Goal: Task Accomplishment & Management: Use online tool/utility

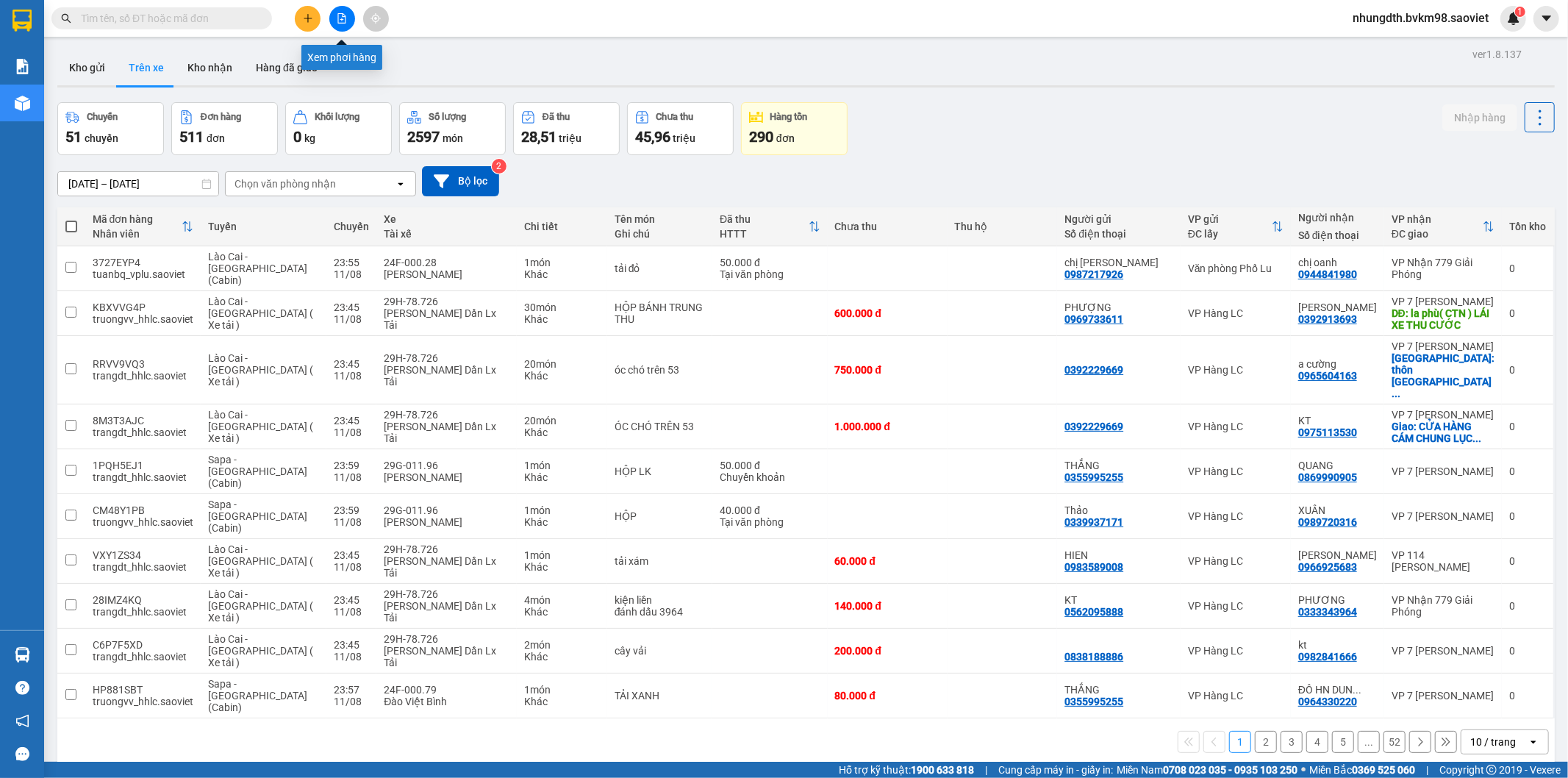
click at [348, 20] on button at bounding box center [342, 19] width 26 height 26
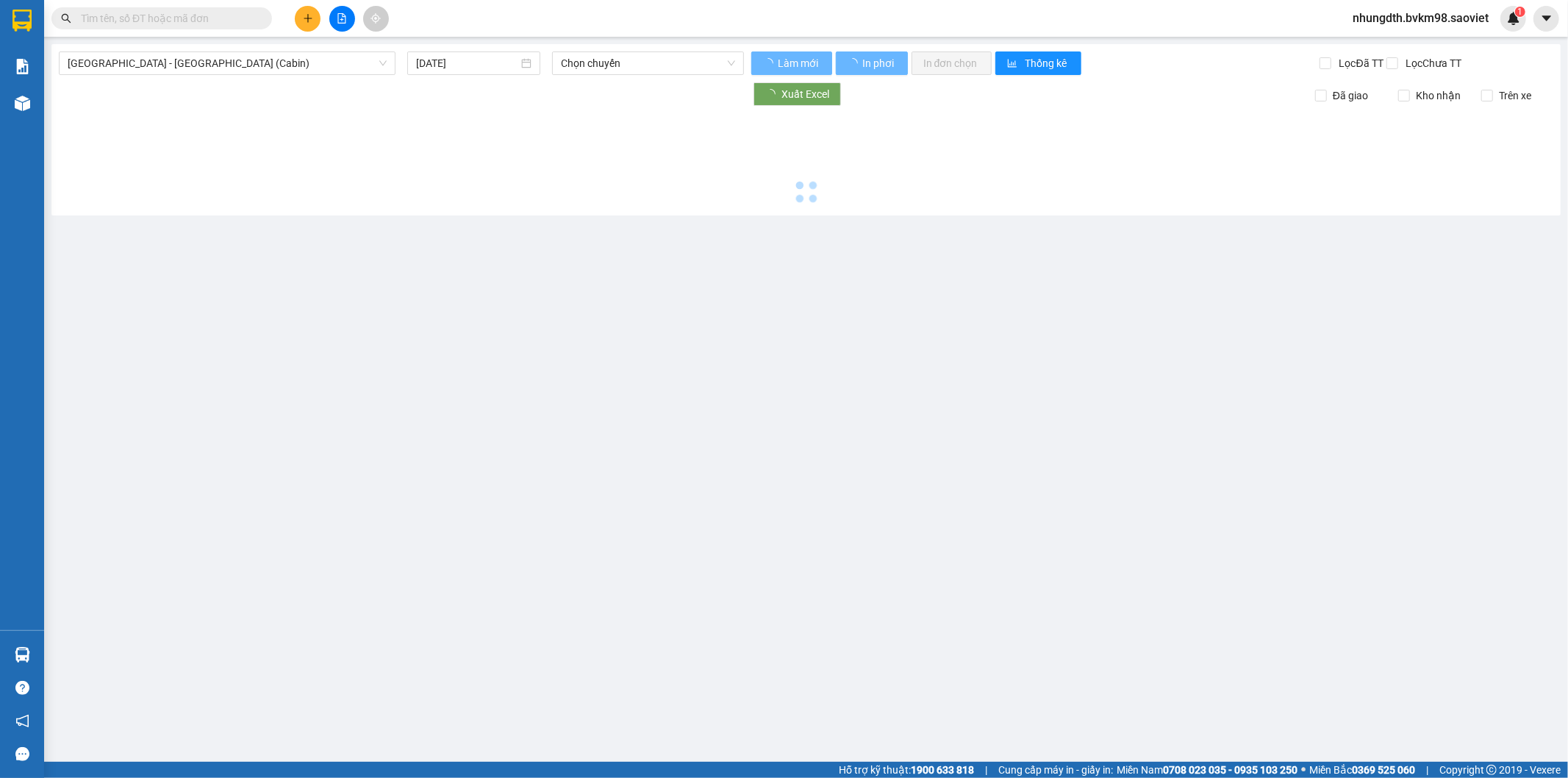
type input "[DATE]"
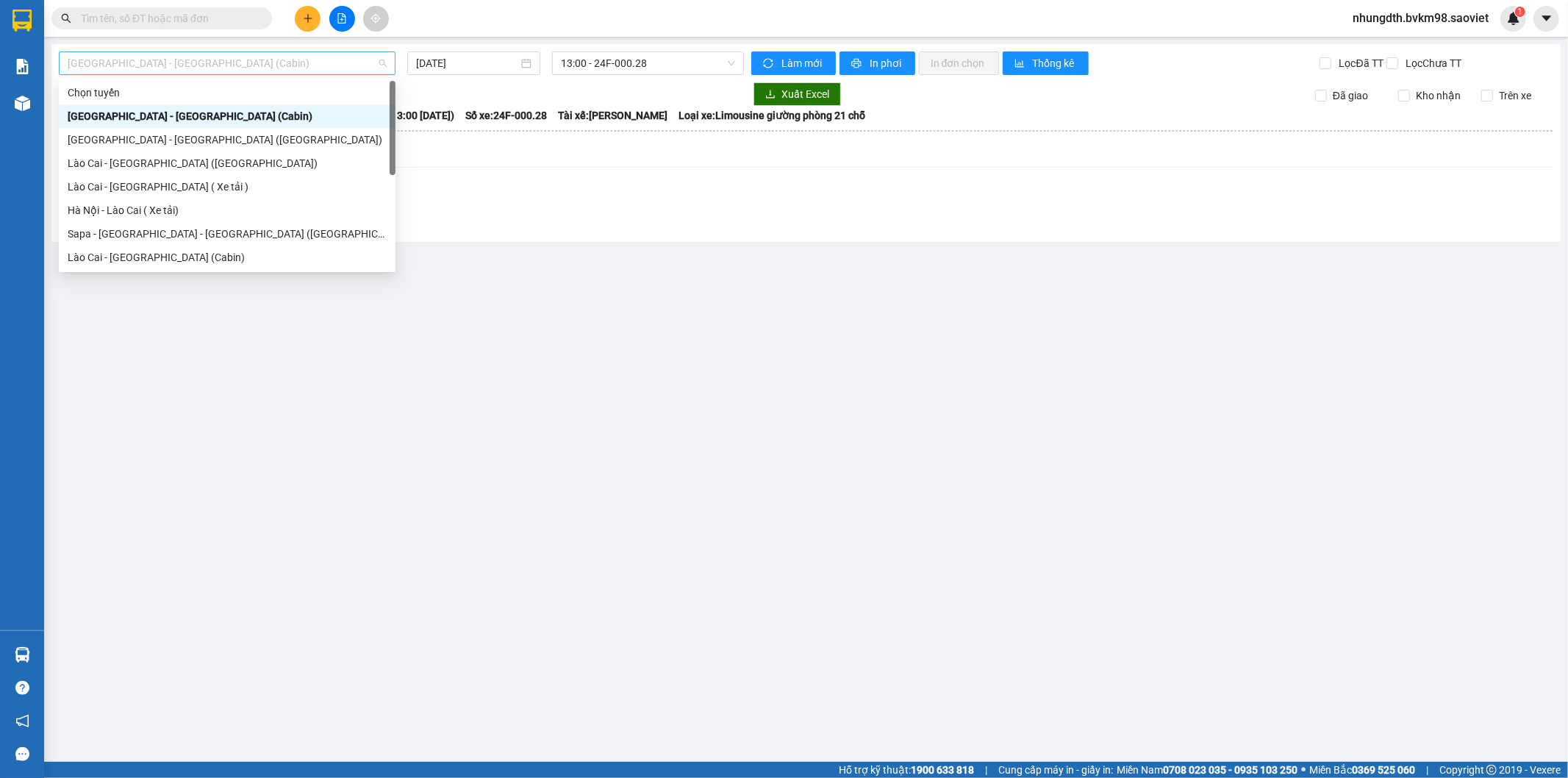
click at [319, 64] on span "[GEOGRAPHIC_DATA] - [GEOGRAPHIC_DATA] (Cabin)" at bounding box center [227, 62] width 319 height 22
click at [169, 256] on div "Lào Cai - [GEOGRAPHIC_DATA] (Cabin)" at bounding box center [227, 257] width 319 height 16
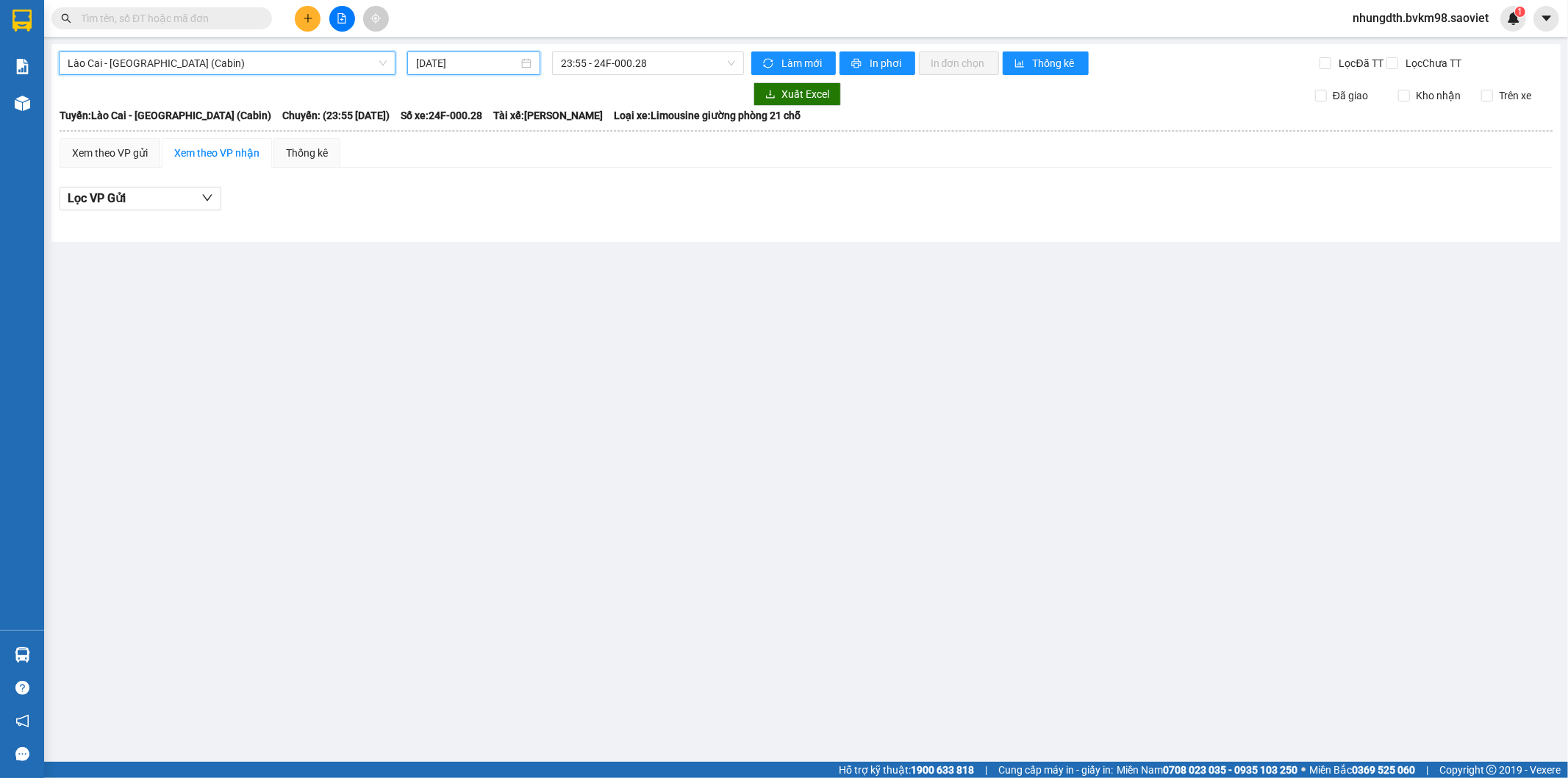
click at [460, 62] on input "[DATE]" at bounding box center [467, 63] width 102 height 16
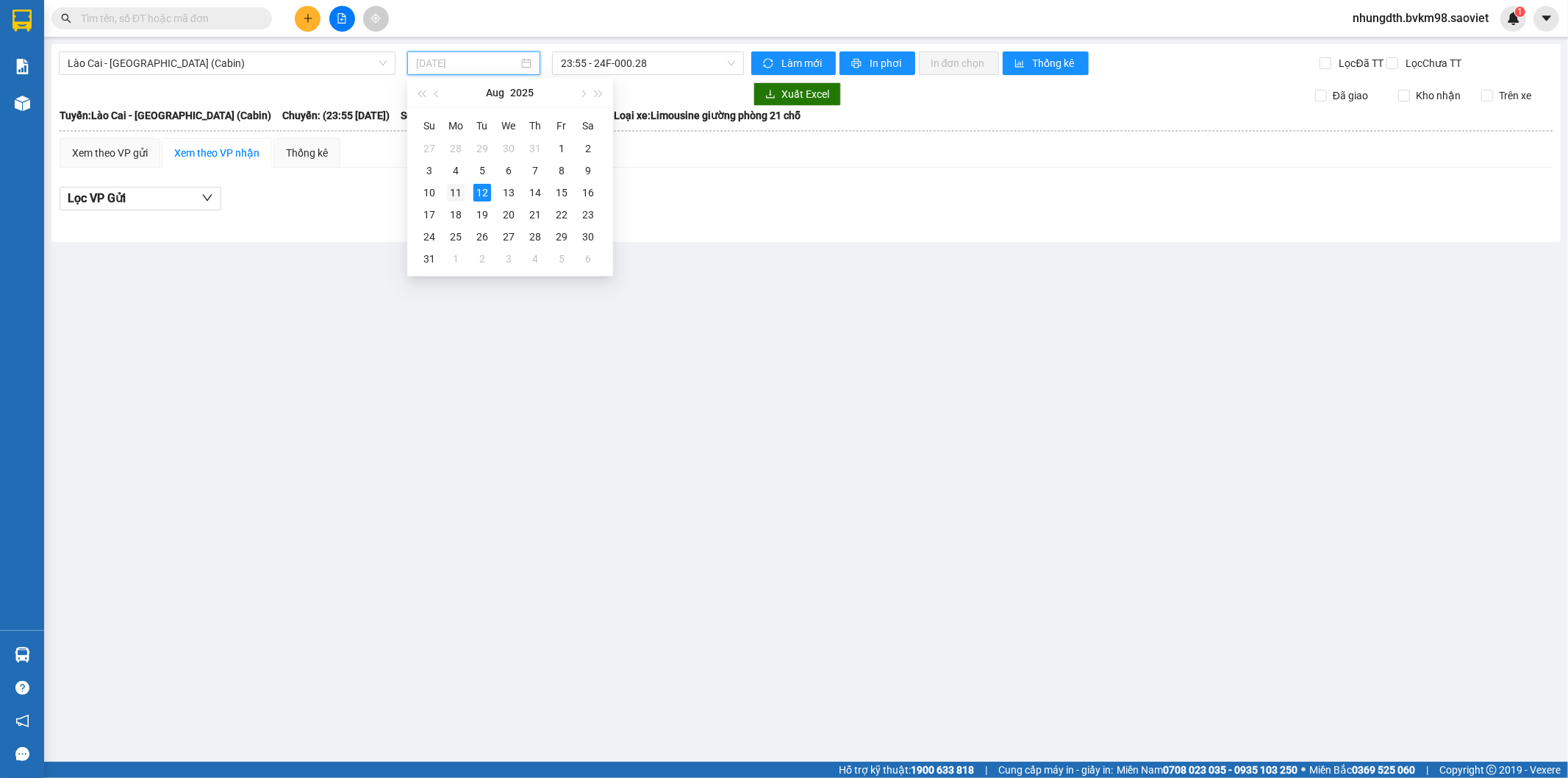
click at [463, 190] on div "11" at bounding box center [456, 193] width 18 height 18
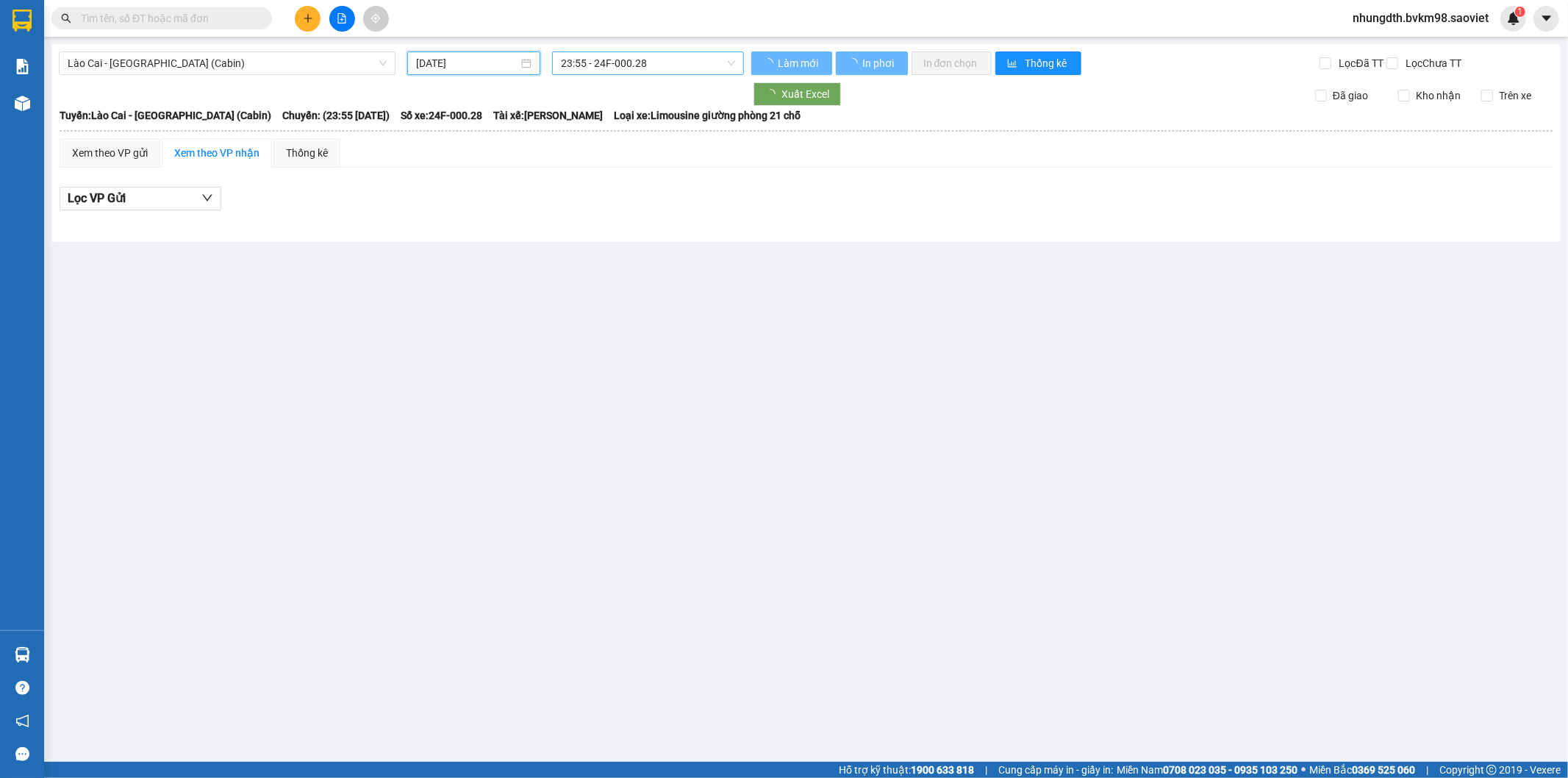
type input "[DATE]"
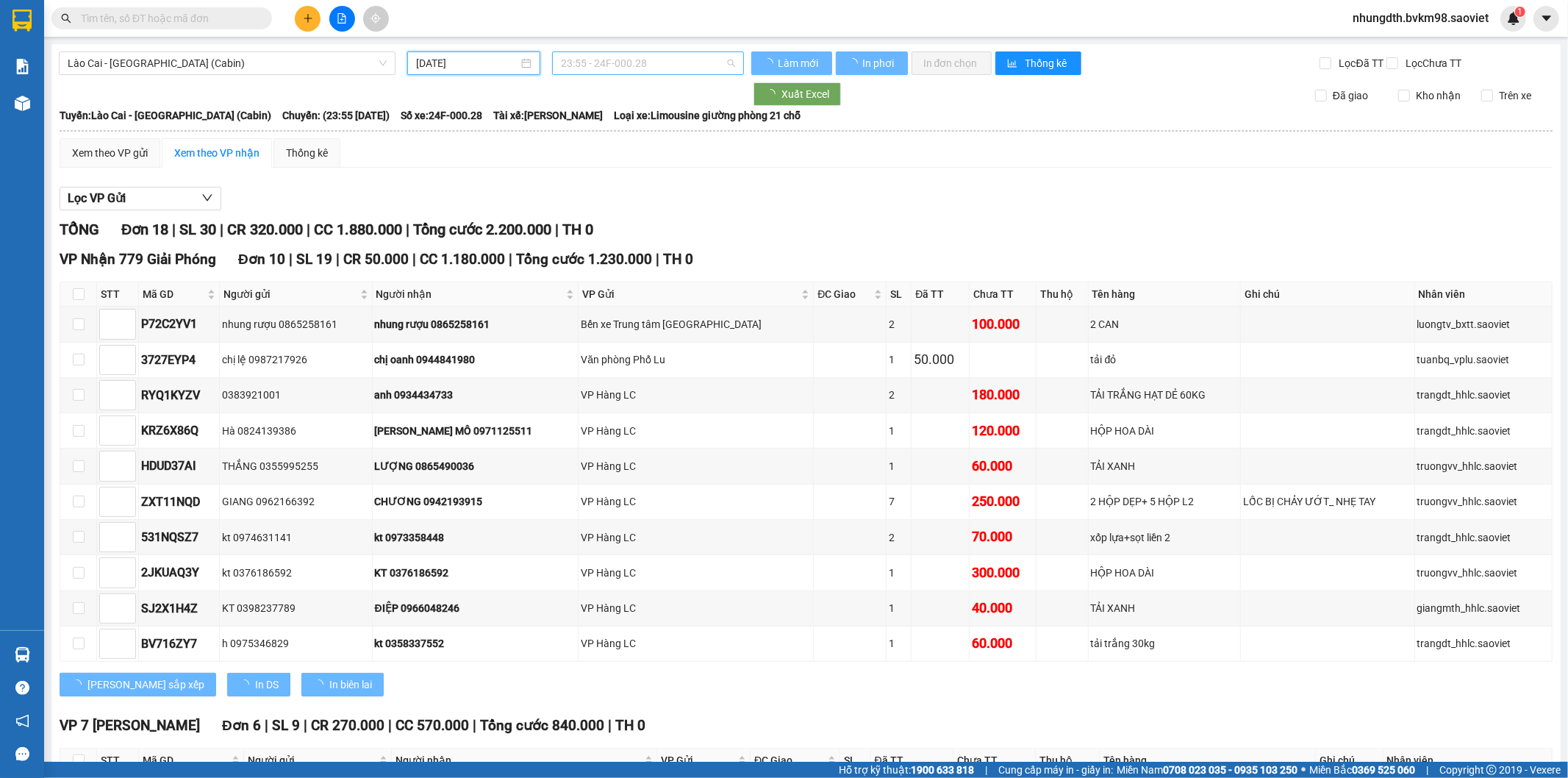
click at [673, 67] on span "23:55 - 24F-000.28" at bounding box center [648, 62] width 174 height 22
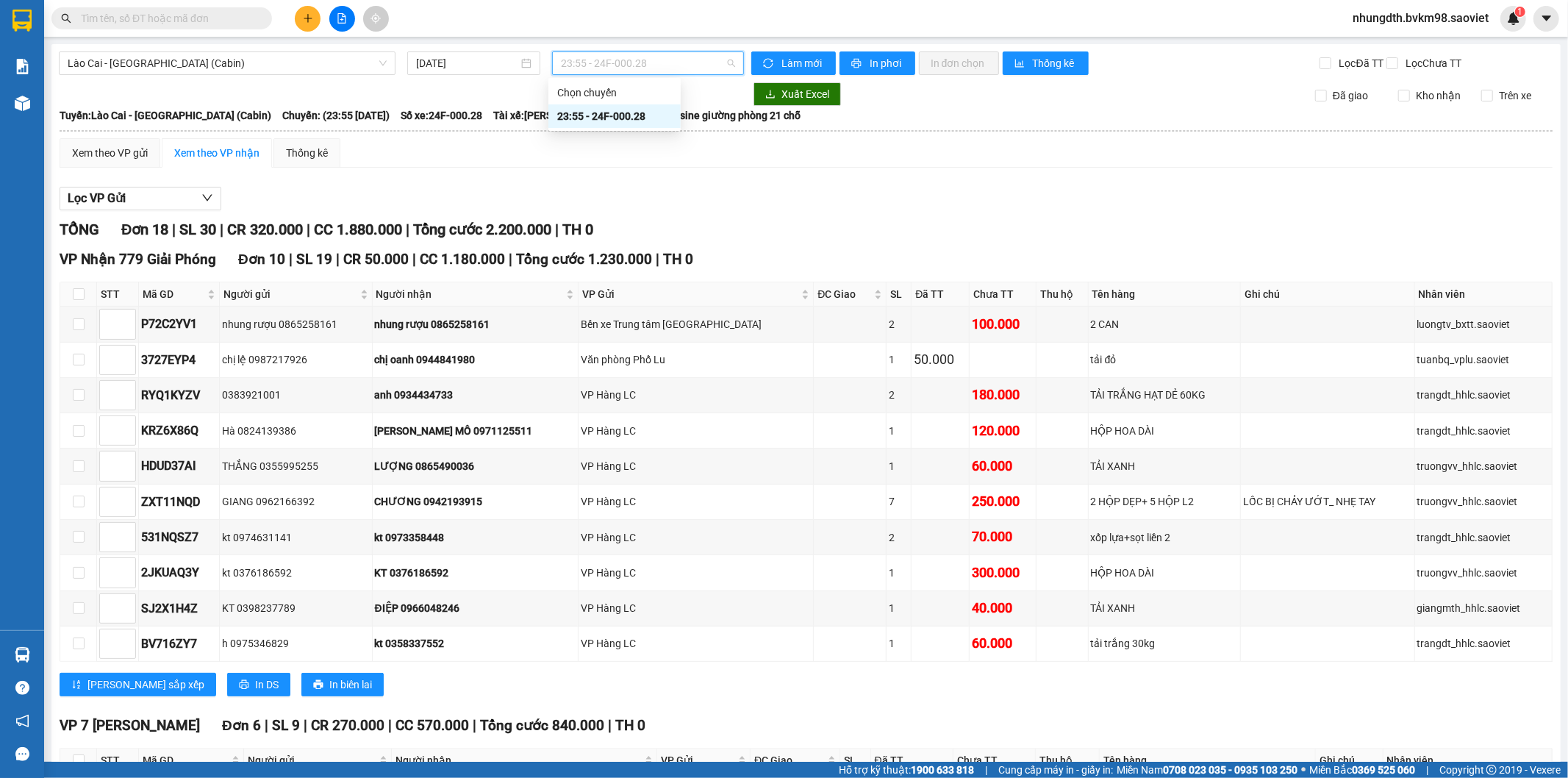
click at [792, 200] on div "Lọc VP Gửi" at bounding box center [806, 199] width 1493 height 24
click at [169, 61] on span "Lào Cai - [GEOGRAPHIC_DATA] (Cabin)" at bounding box center [227, 62] width 319 height 22
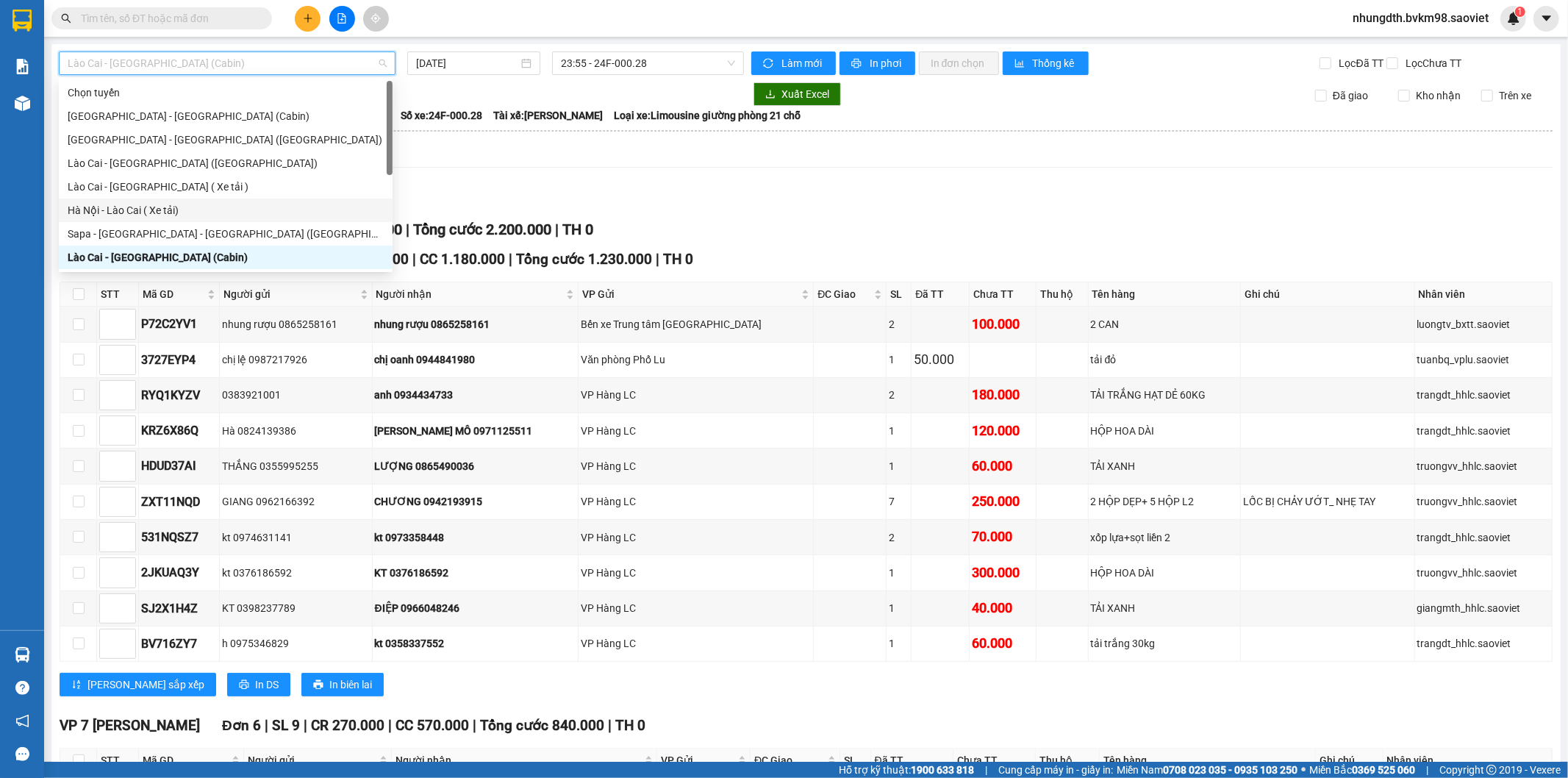
scroll to position [82, 0]
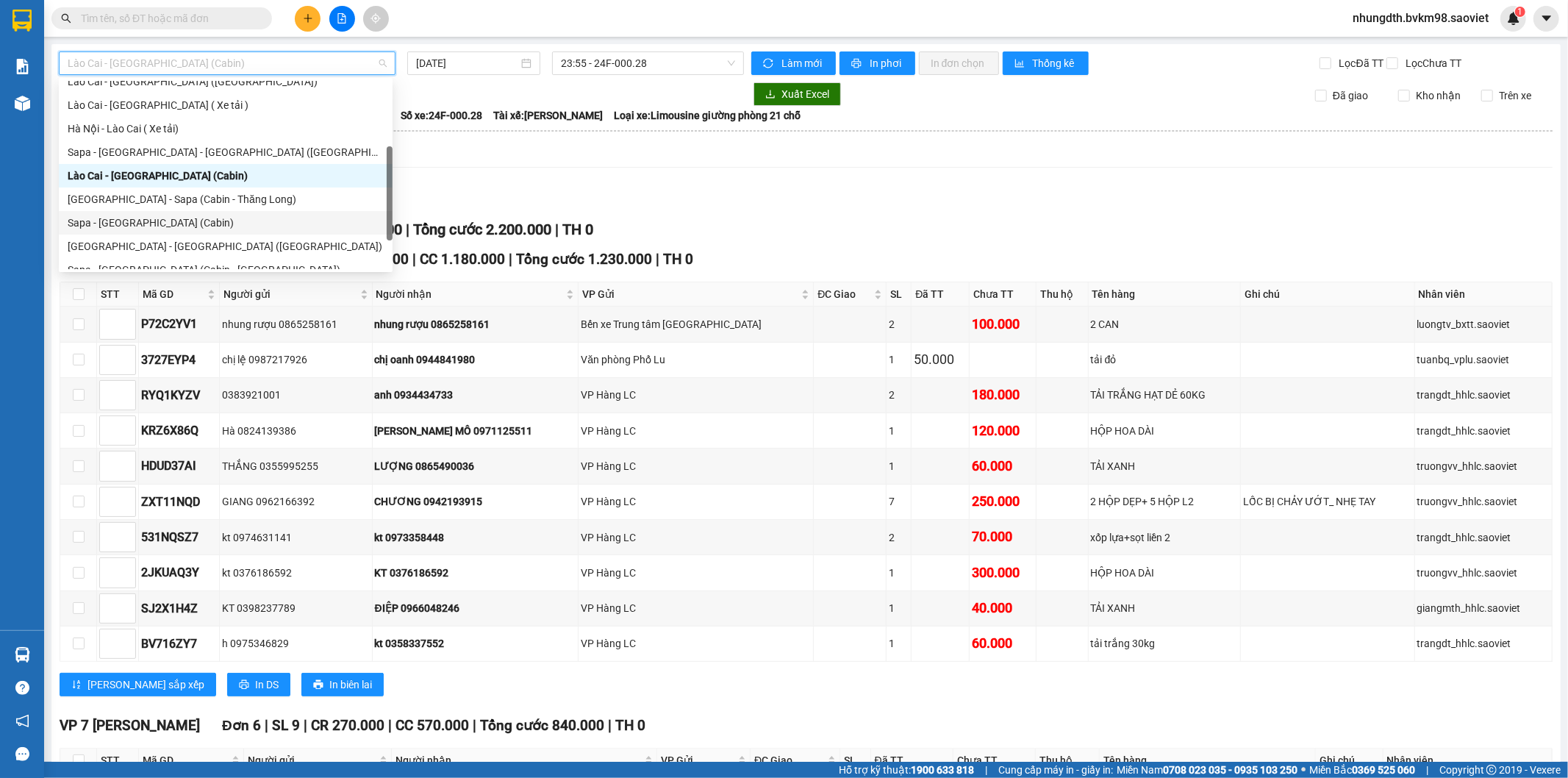
click at [148, 218] on div "Sapa - [GEOGRAPHIC_DATA] (Cabin)" at bounding box center [225, 223] width 316 height 16
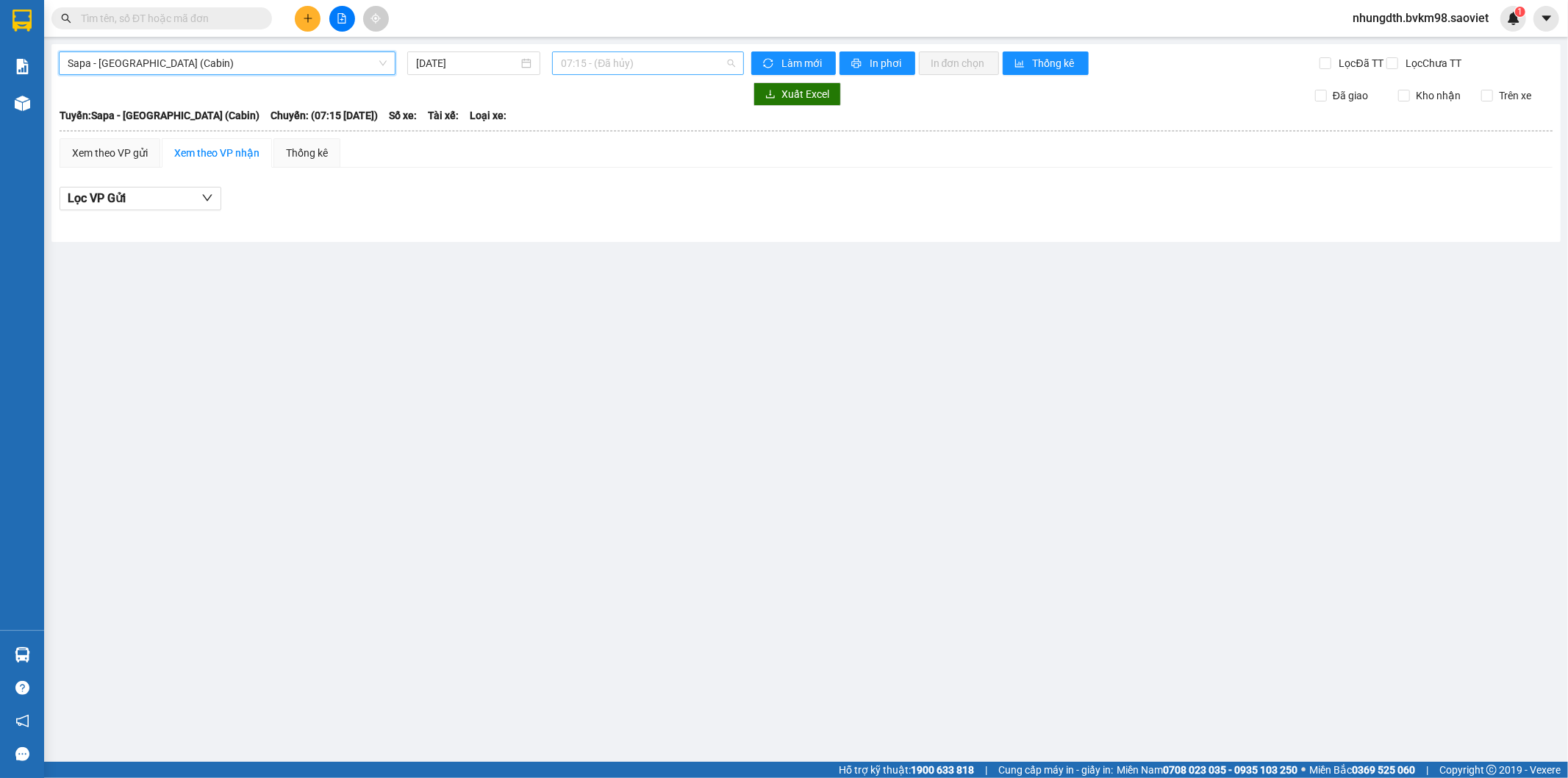
click at [621, 67] on span "07:15 - (Đã hủy)" at bounding box center [648, 62] width 174 height 22
click at [467, 67] on input "[DATE]" at bounding box center [467, 63] width 102 height 16
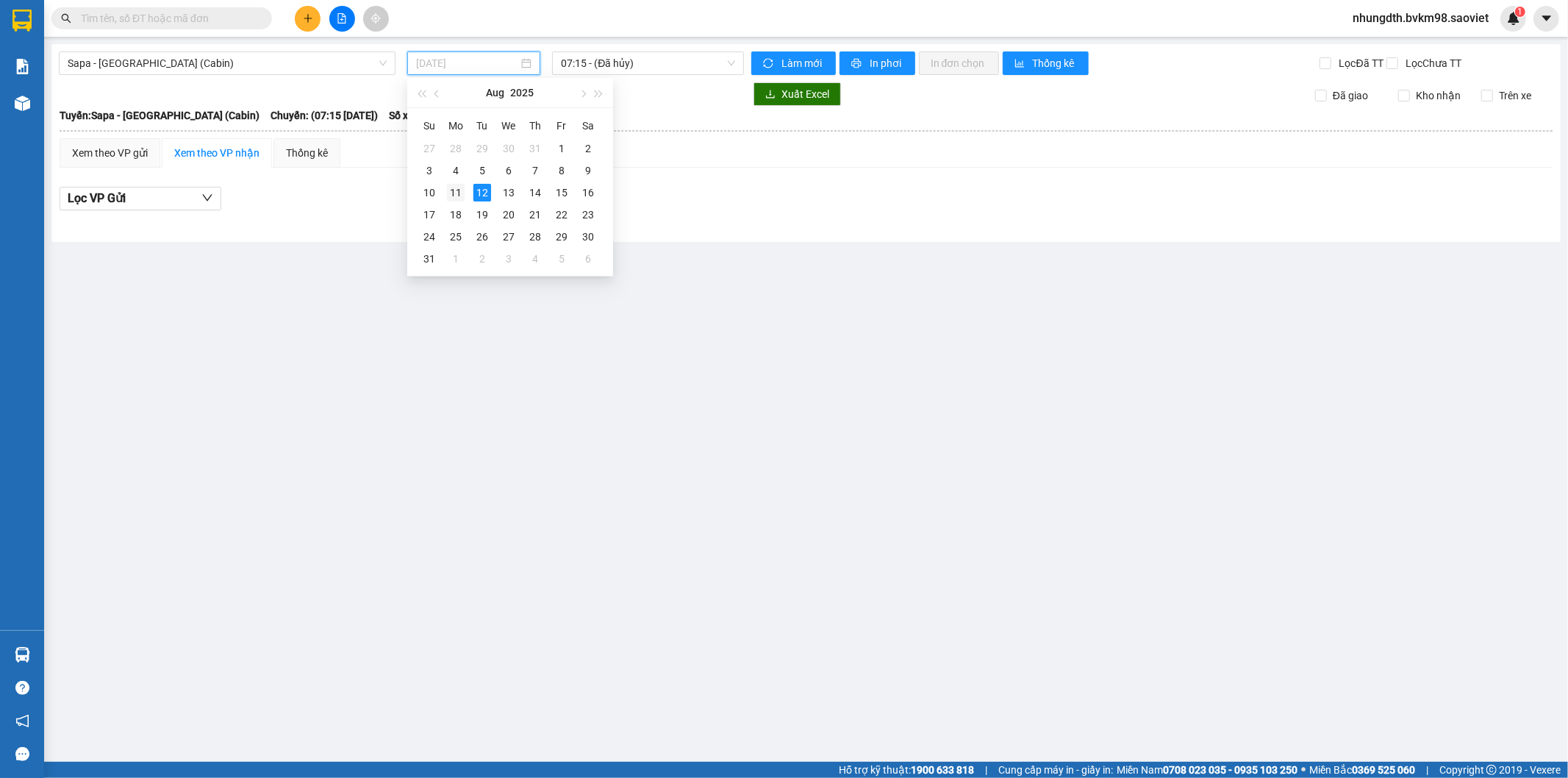
click at [452, 193] on div "11" at bounding box center [456, 193] width 18 height 18
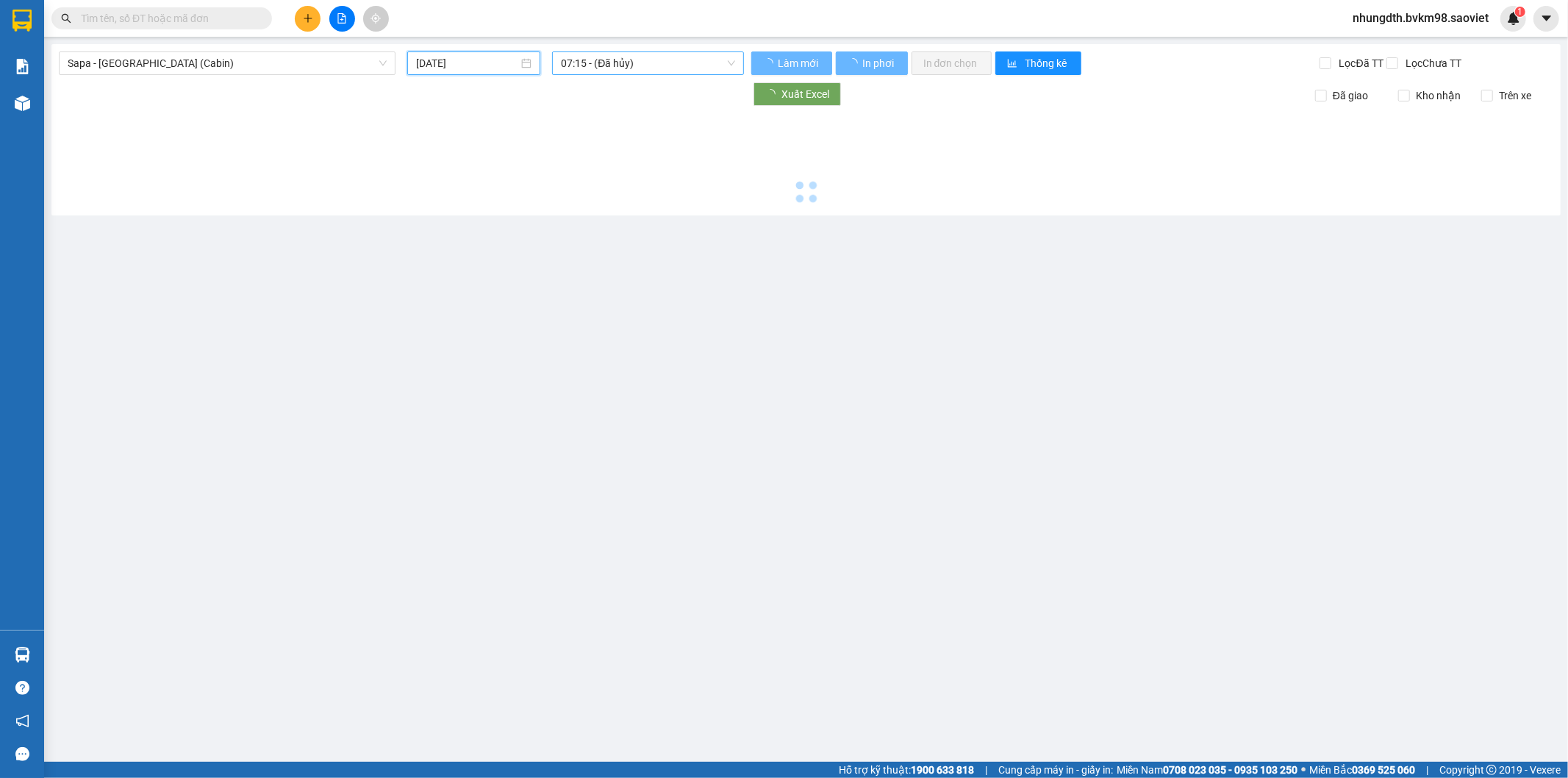
type input "[DATE]"
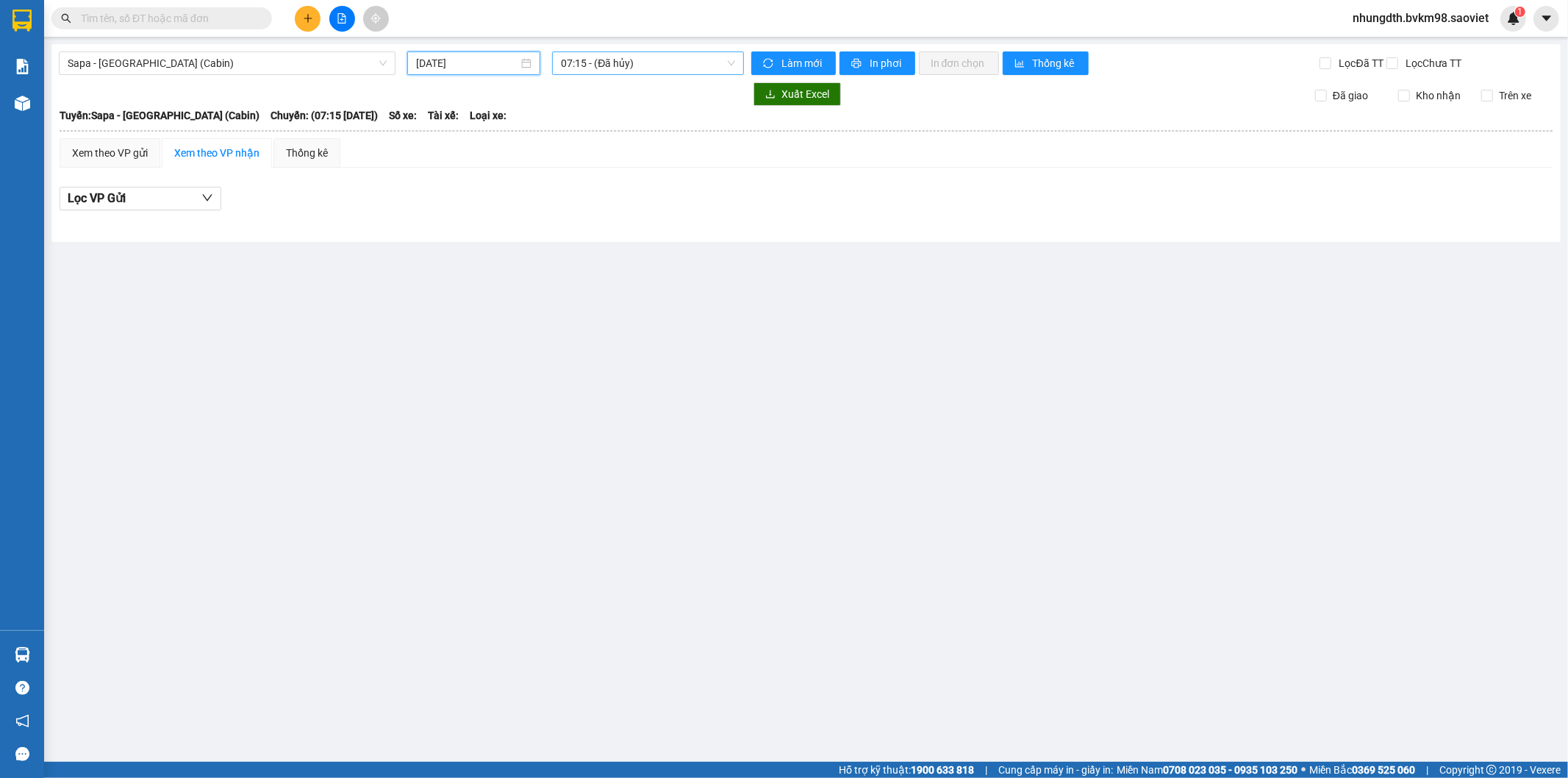
click at [655, 61] on span "07:15 - (Đã hủy)" at bounding box center [648, 62] width 174 height 22
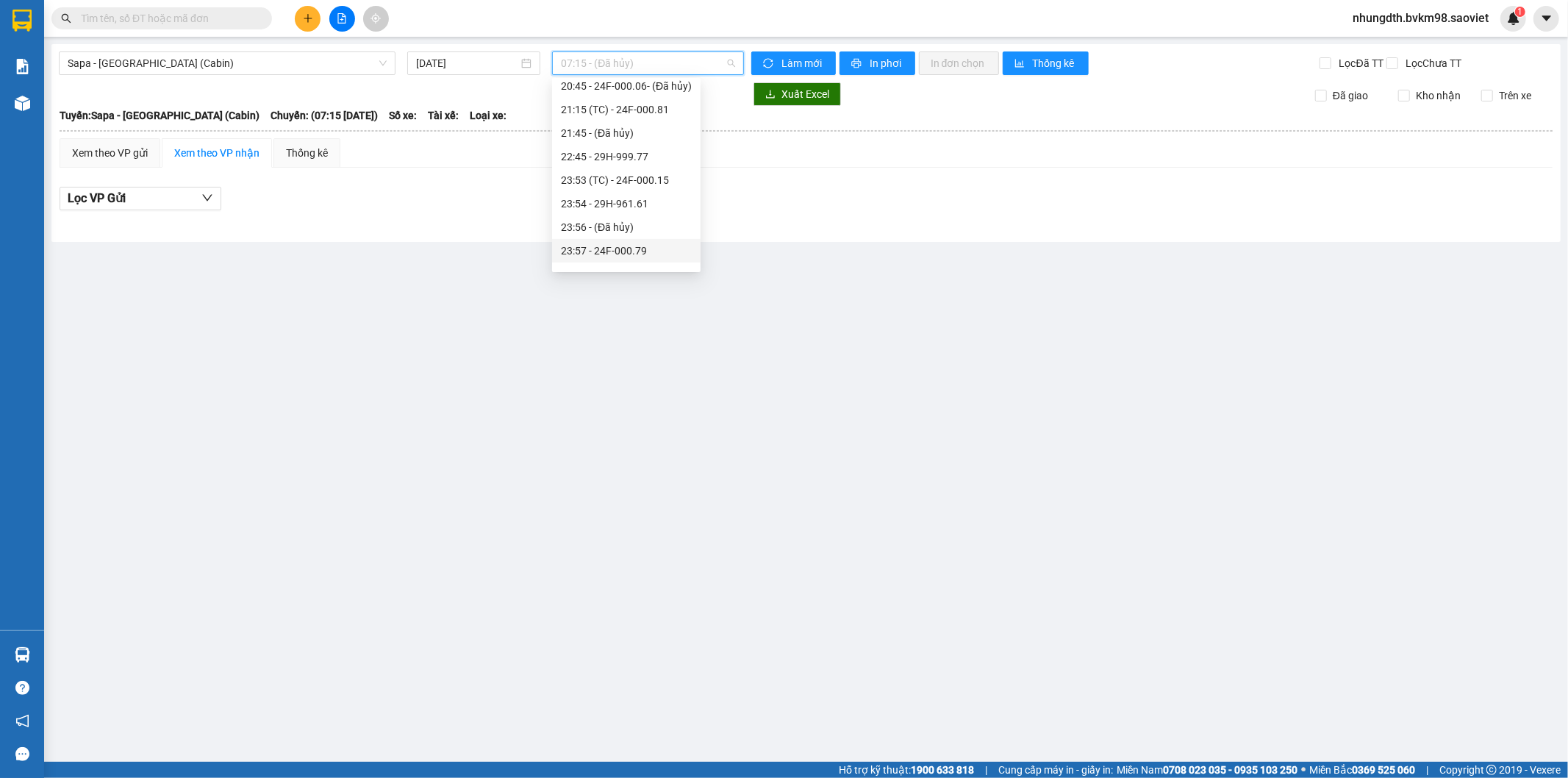
scroll to position [612, 0]
click at [638, 259] on div "23:59 - 29G-011.96" at bounding box center [626, 257] width 131 height 16
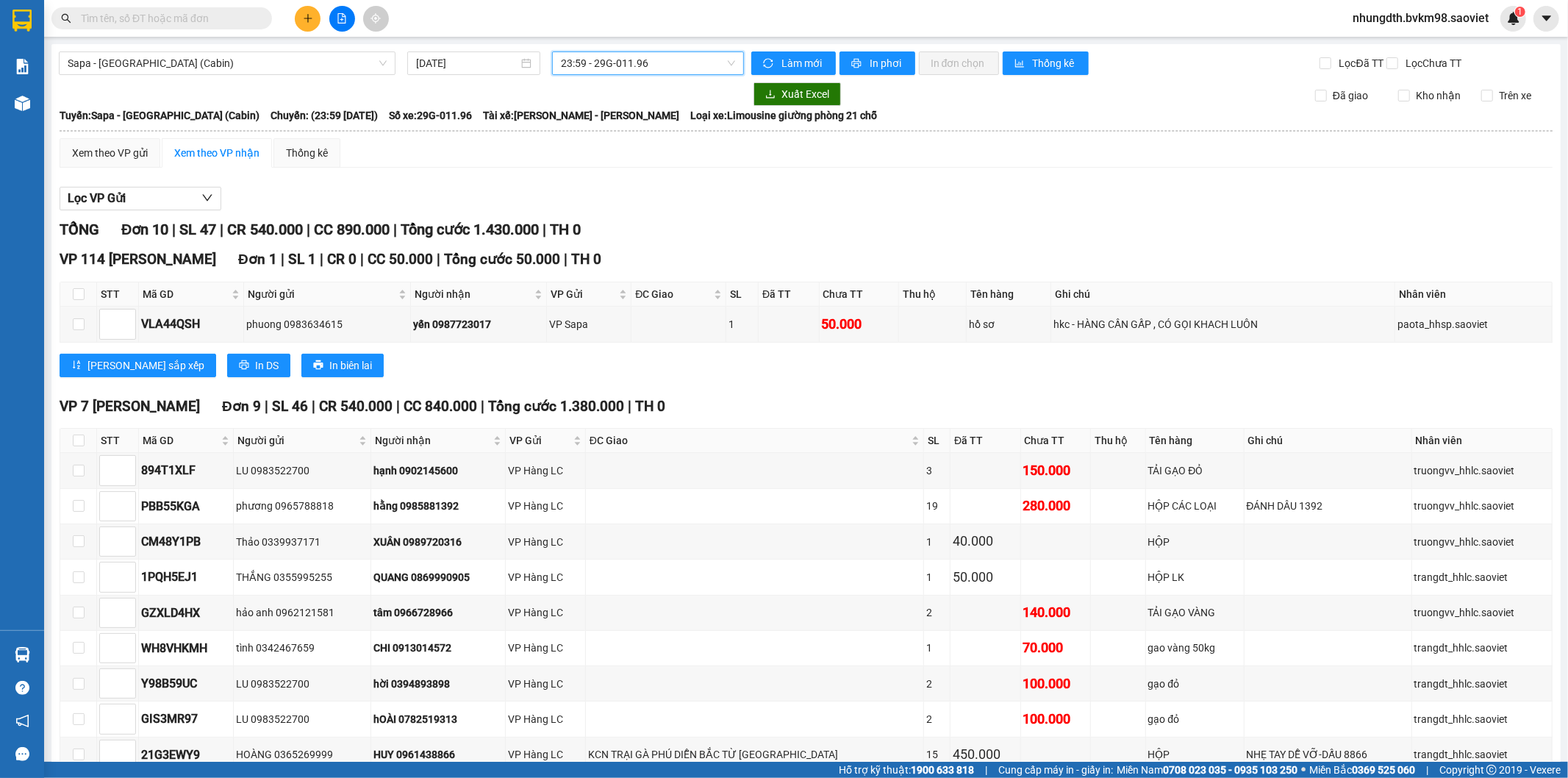
click at [642, 69] on span "23:59 - 29G-011.96" at bounding box center [648, 62] width 174 height 22
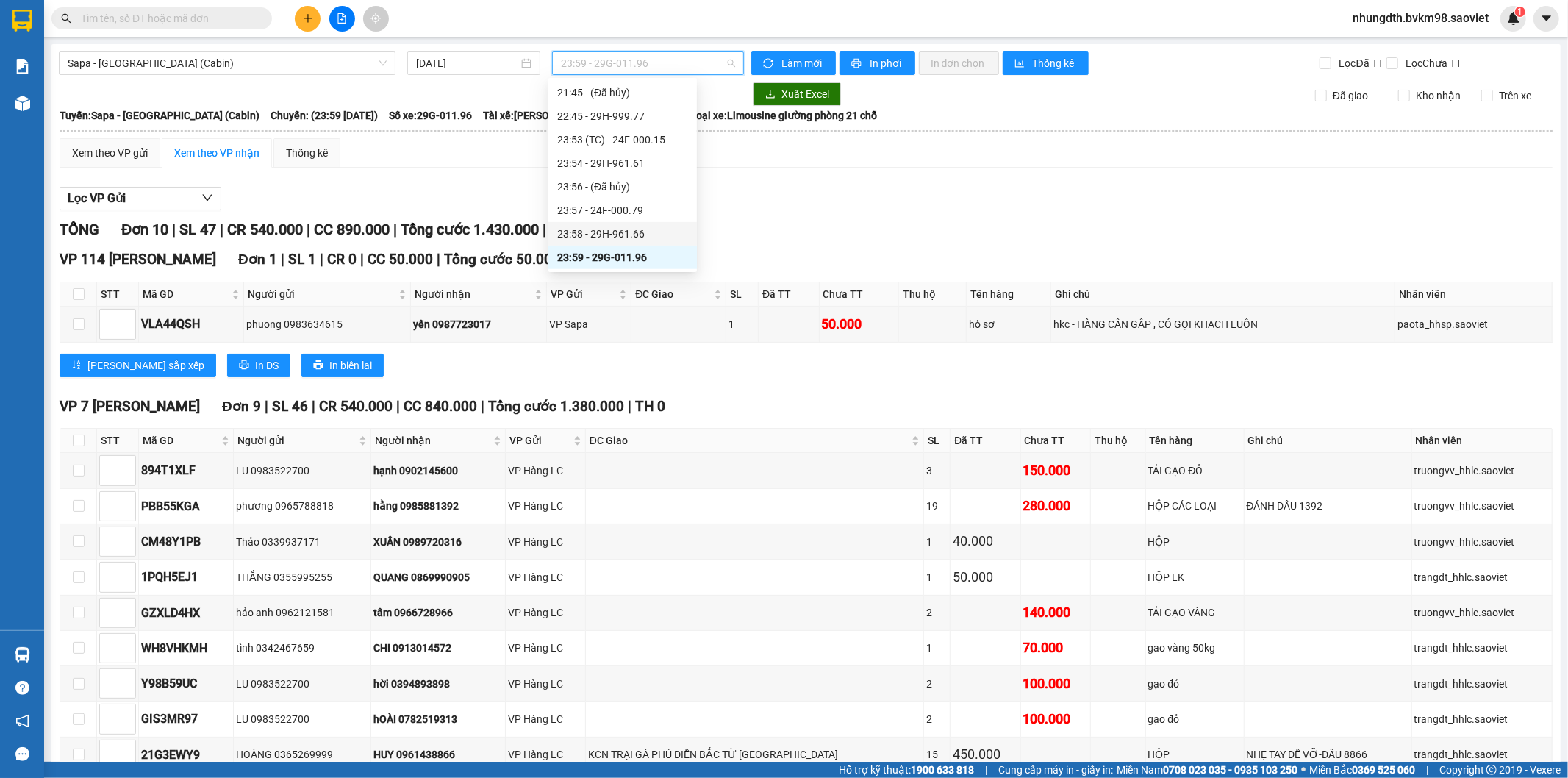
click at [635, 239] on div "23:58 - 29H-961.66" at bounding box center [622, 234] width 131 height 16
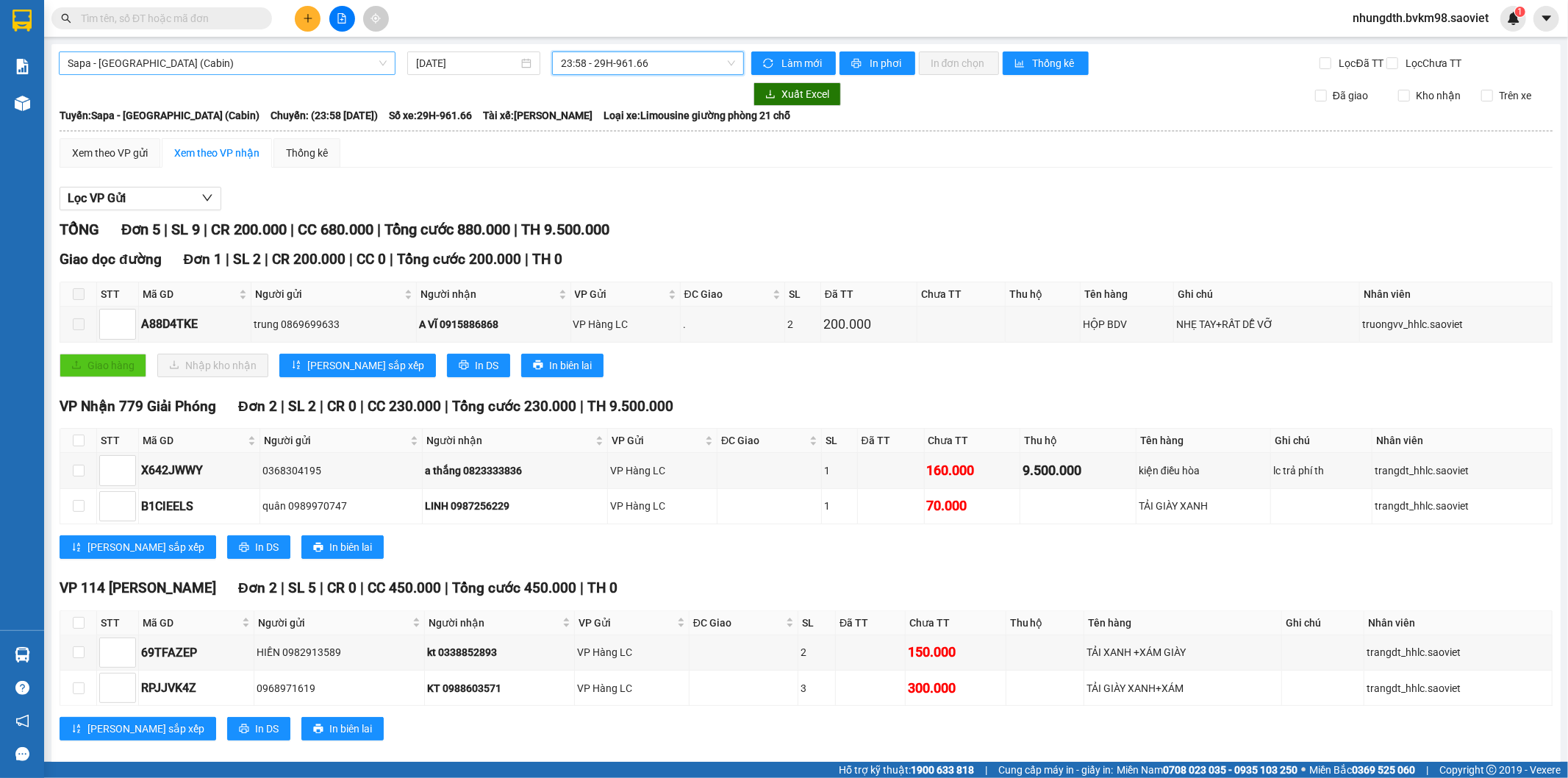
click at [152, 59] on span "Sapa - [GEOGRAPHIC_DATA] (Cabin)" at bounding box center [227, 62] width 319 height 22
click at [628, 71] on span "23:58 - 29H-961.66" at bounding box center [648, 62] width 174 height 22
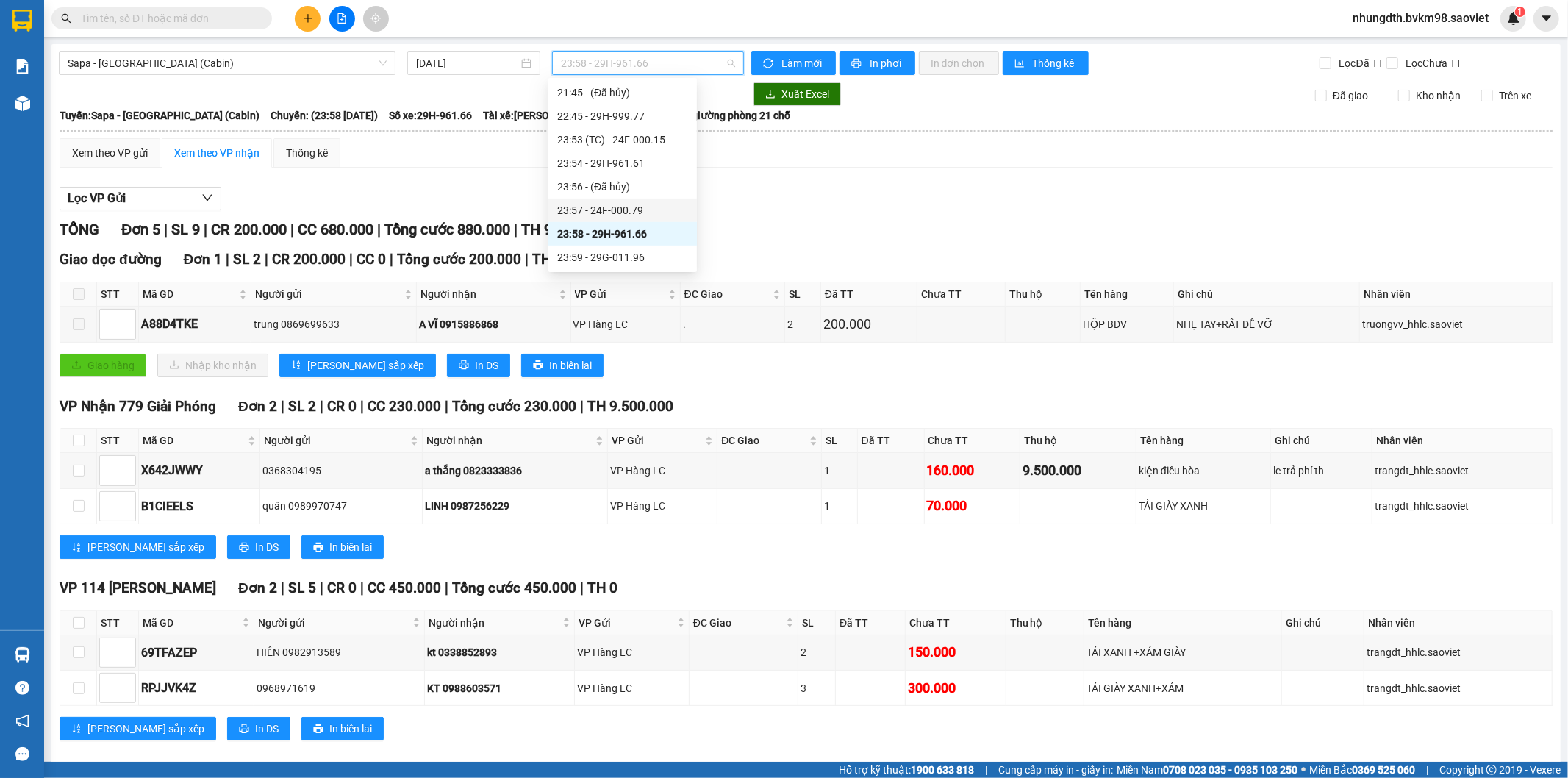
click at [626, 211] on div "23:57 - 24F-000.79" at bounding box center [622, 210] width 131 height 16
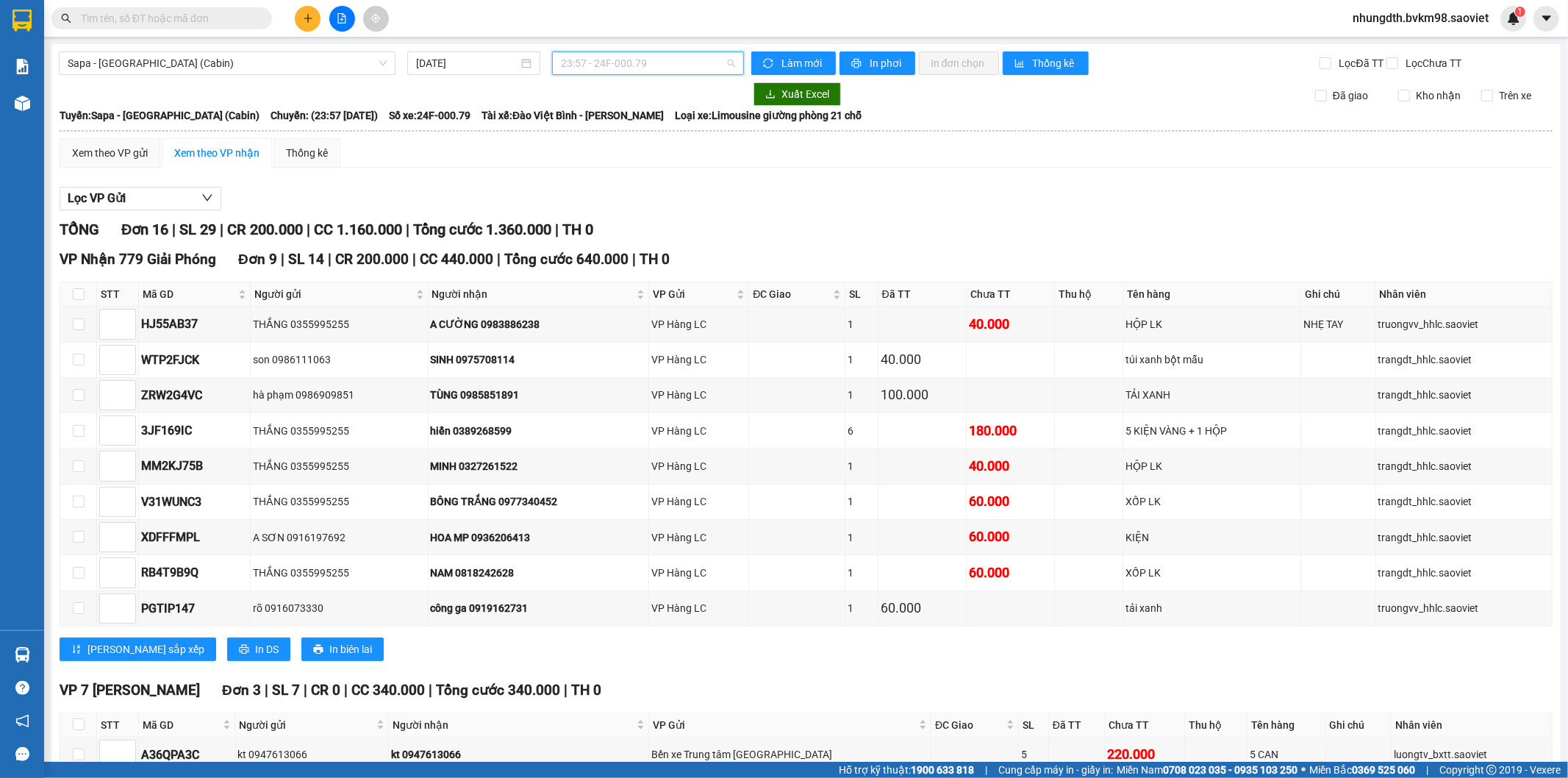
click at [622, 63] on span "23:57 - 24F-000.79" at bounding box center [648, 62] width 174 height 22
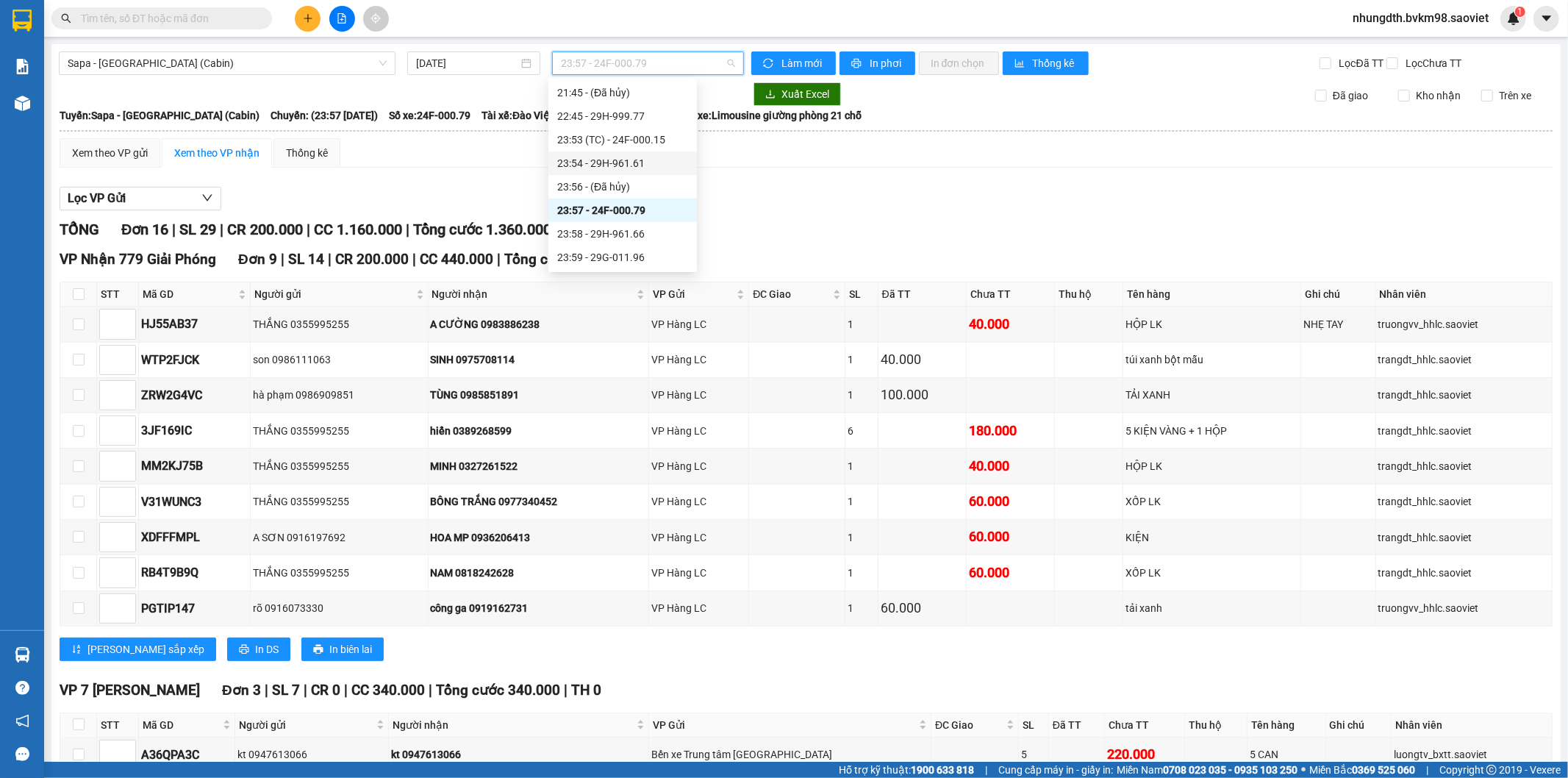
click at [601, 161] on div "23:54 - 29H-961.61" at bounding box center [622, 163] width 131 height 16
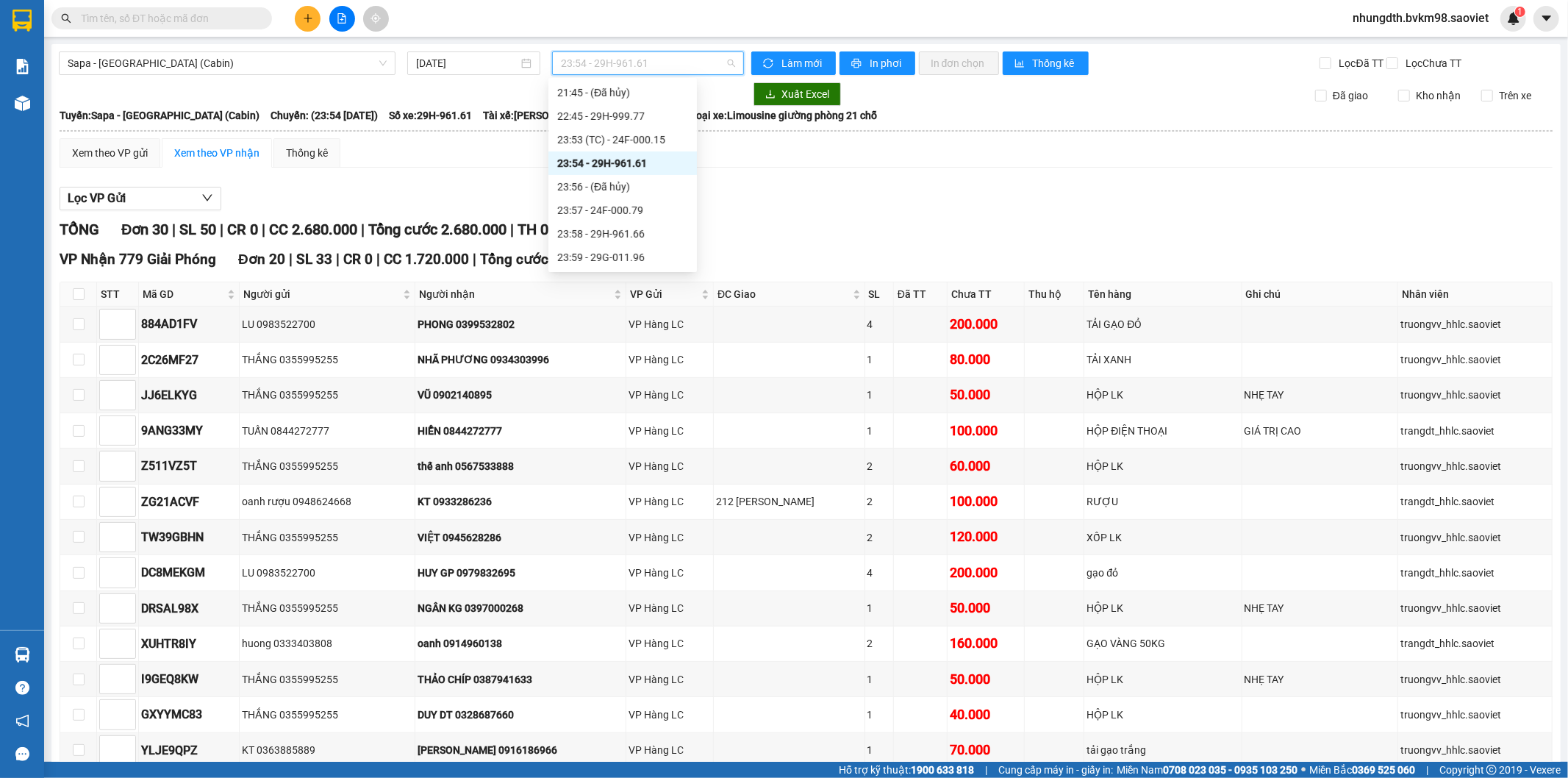
click at [652, 62] on span "23:54 - 29H-961.61" at bounding box center [648, 62] width 174 height 22
click at [630, 140] on div "23:53 (TC) - 24F-000.15" at bounding box center [622, 140] width 131 height 16
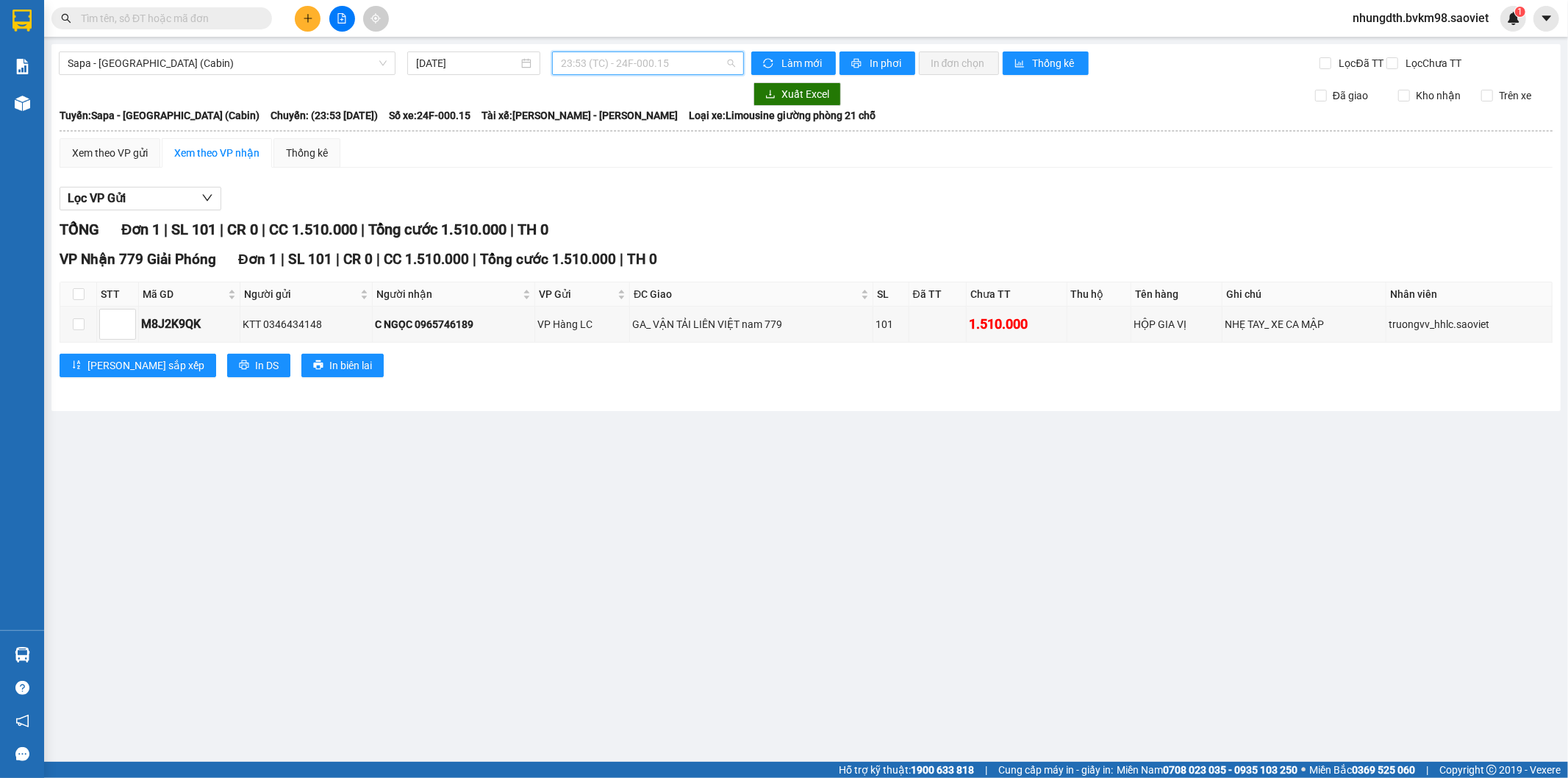
click at [623, 67] on span "23:53 (TC) - 24F-000.15" at bounding box center [648, 62] width 174 height 22
click at [199, 55] on span "Sapa - [GEOGRAPHIC_DATA] (Cabin)" at bounding box center [227, 62] width 319 height 22
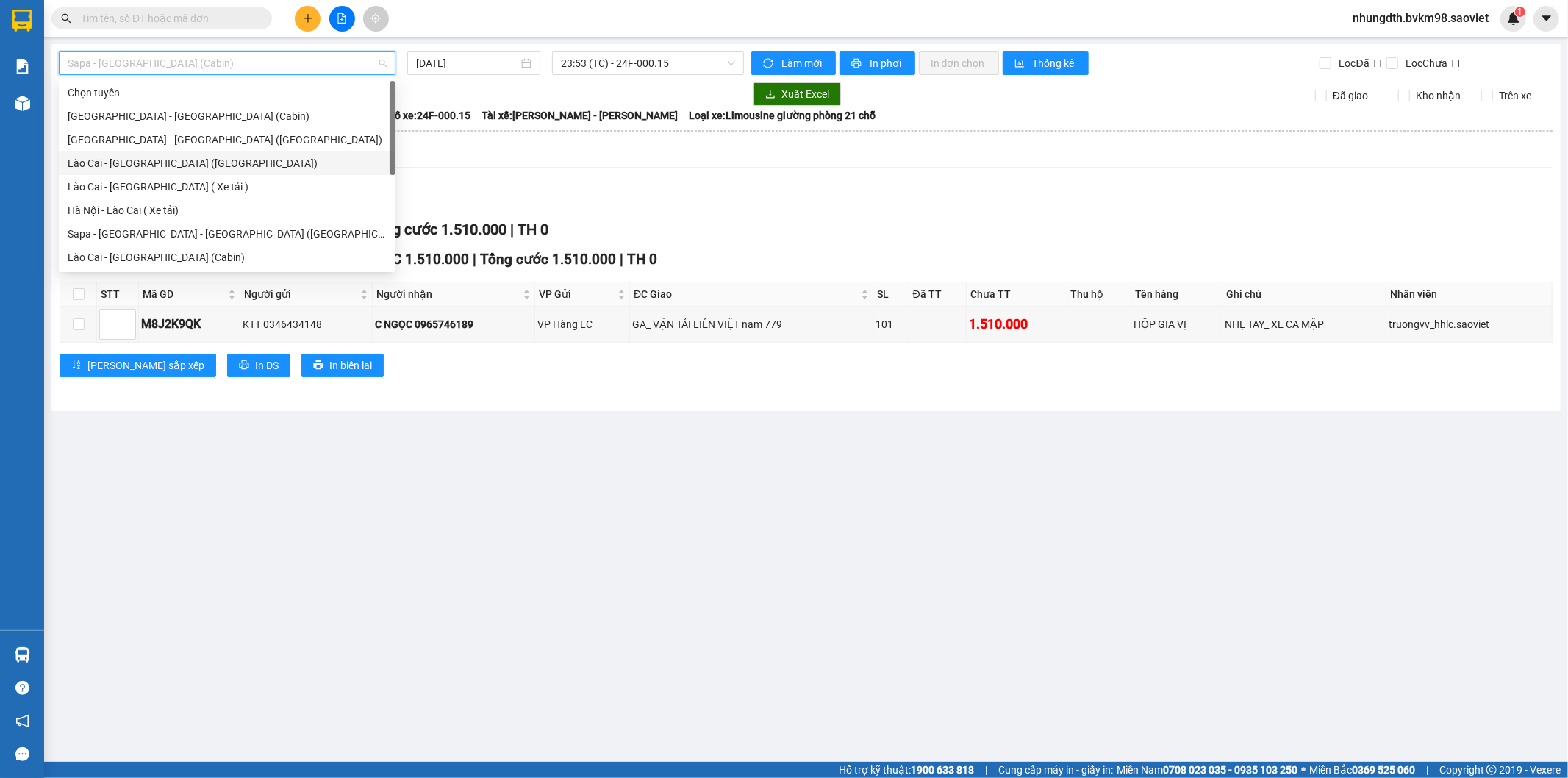
click at [135, 166] on div "Lào Cai - [GEOGRAPHIC_DATA] ([GEOGRAPHIC_DATA])" at bounding box center [227, 163] width 319 height 16
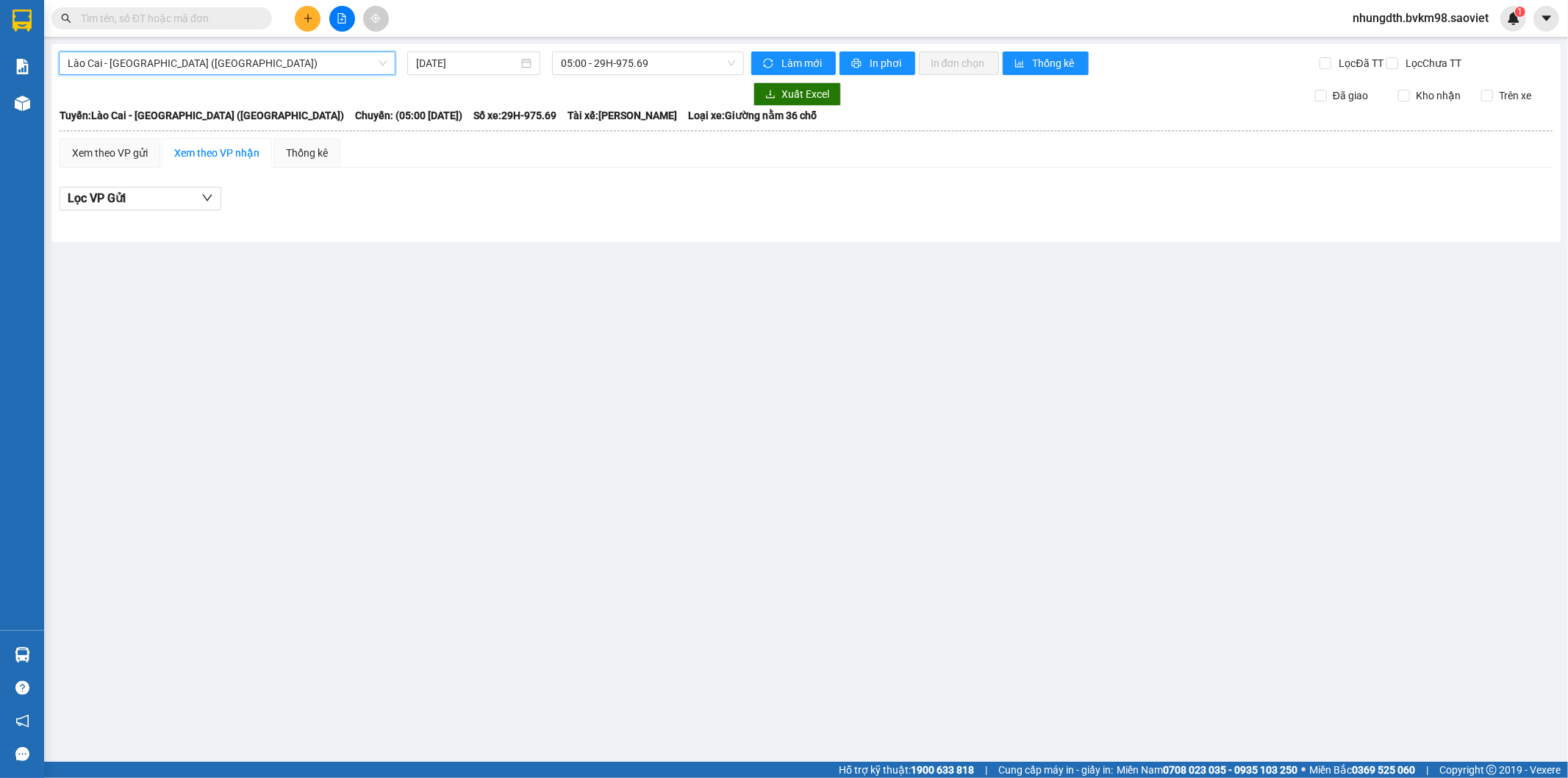
click at [398, 64] on div "[GEOGRAPHIC_DATA] - [GEOGRAPHIC_DATA] (Giường) [GEOGRAPHIC_DATA] - [GEOGRAPHIC_…" at bounding box center [227, 62] width 349 height 24
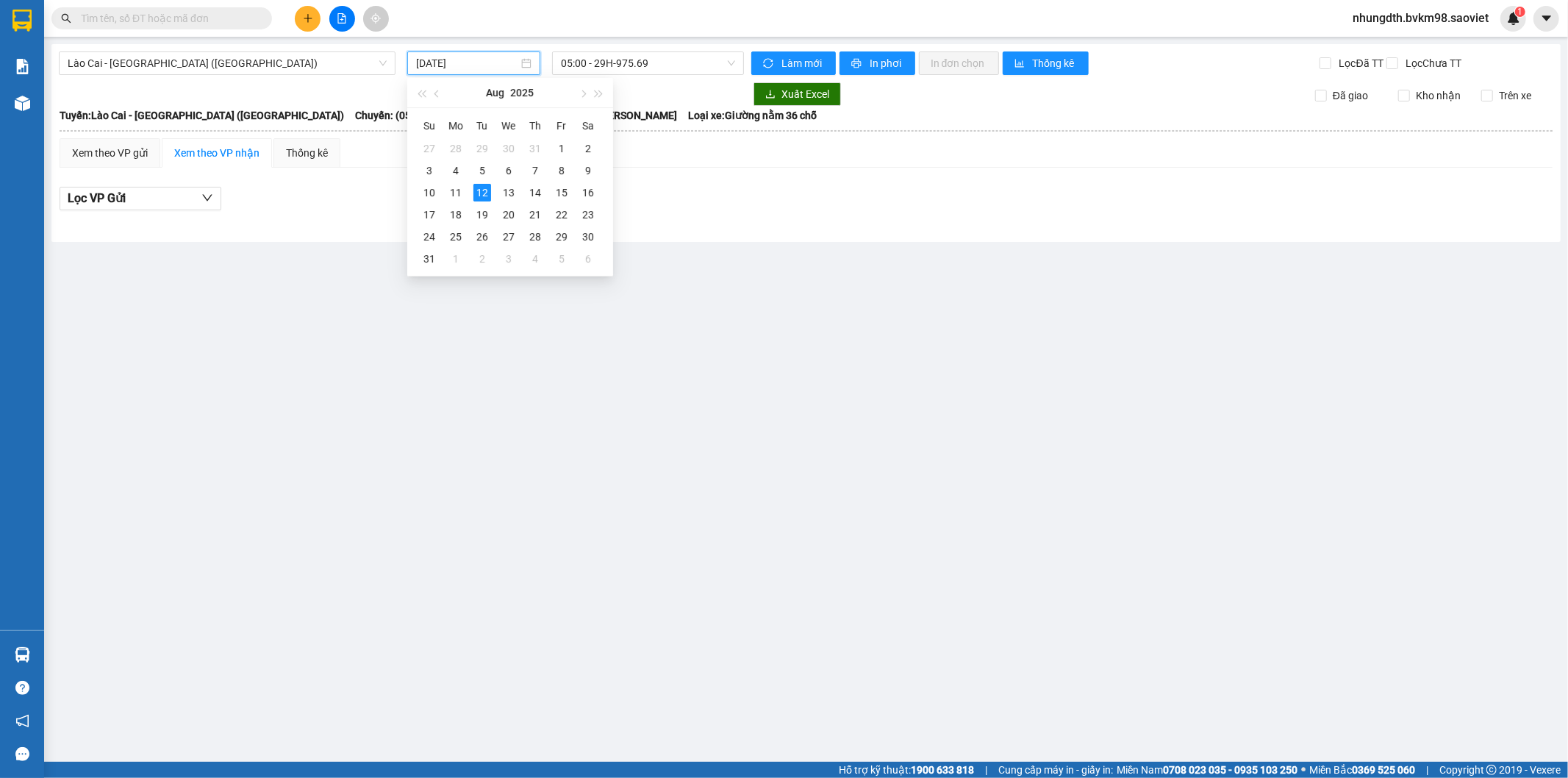
click at [422, 64] on input "[DATE]" at bounding box center [467, 63] width 102 height 16
click at [464, 194] on div "11" at bounding box center [456, 193] width 18 height 18
type input "[DATE]"
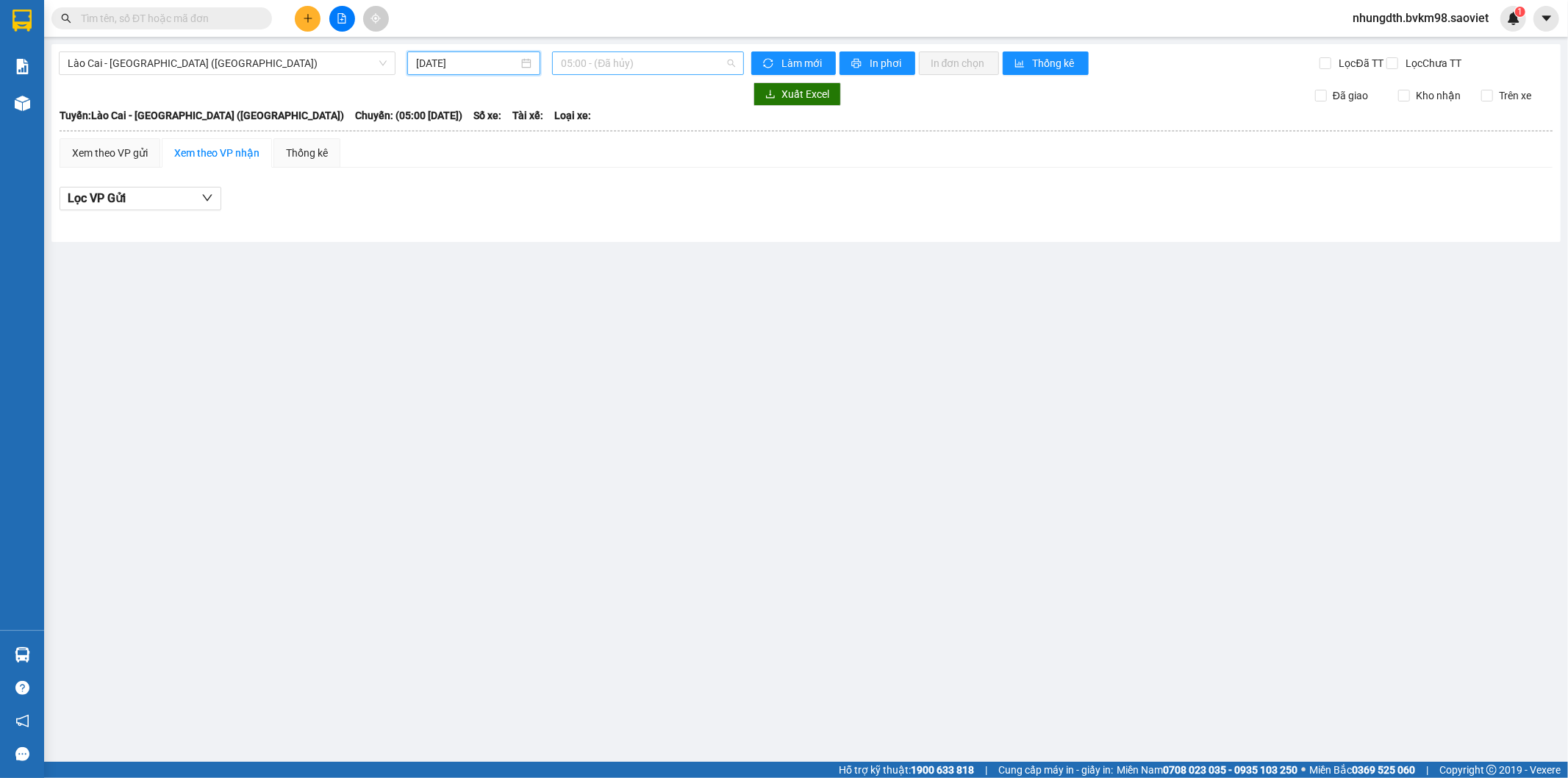
click at [606, 59] on span "05:00 - (Đã hủy)" at bounding box center [648, 62] width 174 height 22
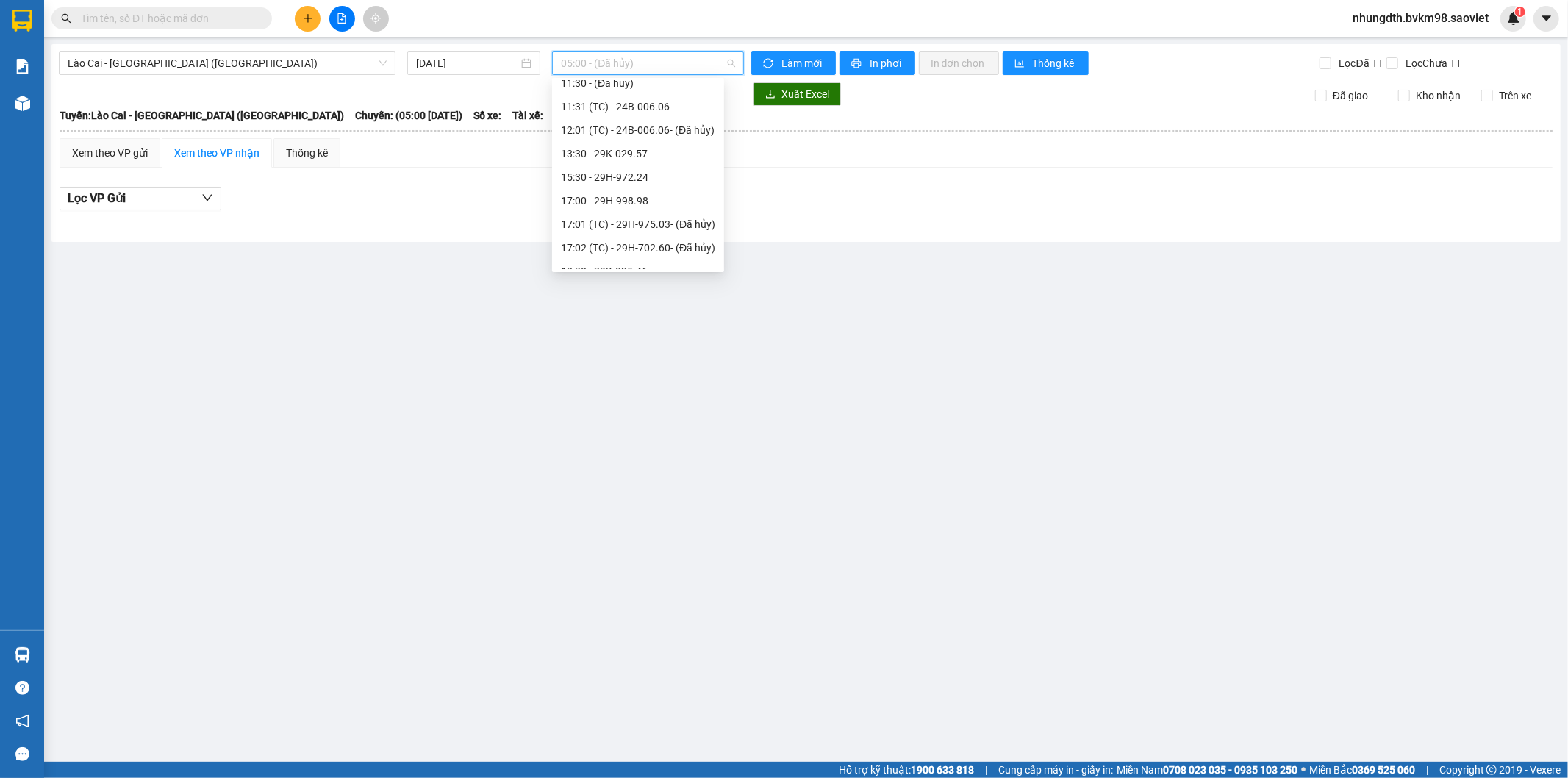
scroll to position [306, 0]
click at [643, 254] on div "20:00 - 24B-006.09" at bounding box center [638, 257] width 154 height 16
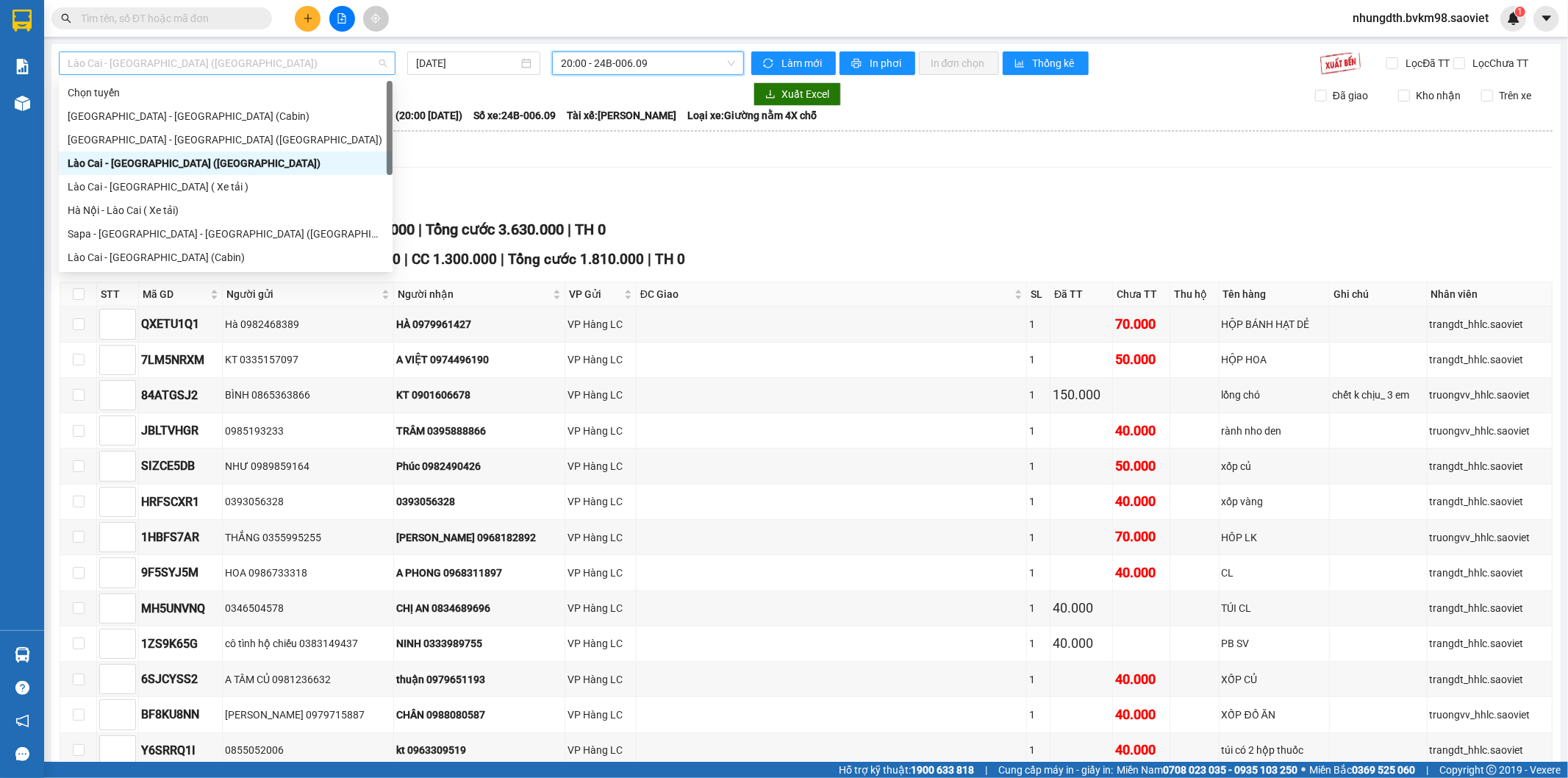
click at [288, 58] on span "Lào Cai - [GEOGRAPHIC_DATA] ([GEOGRAPHIC_DATA])" at bounding box center [227, 62] width 319 height 22
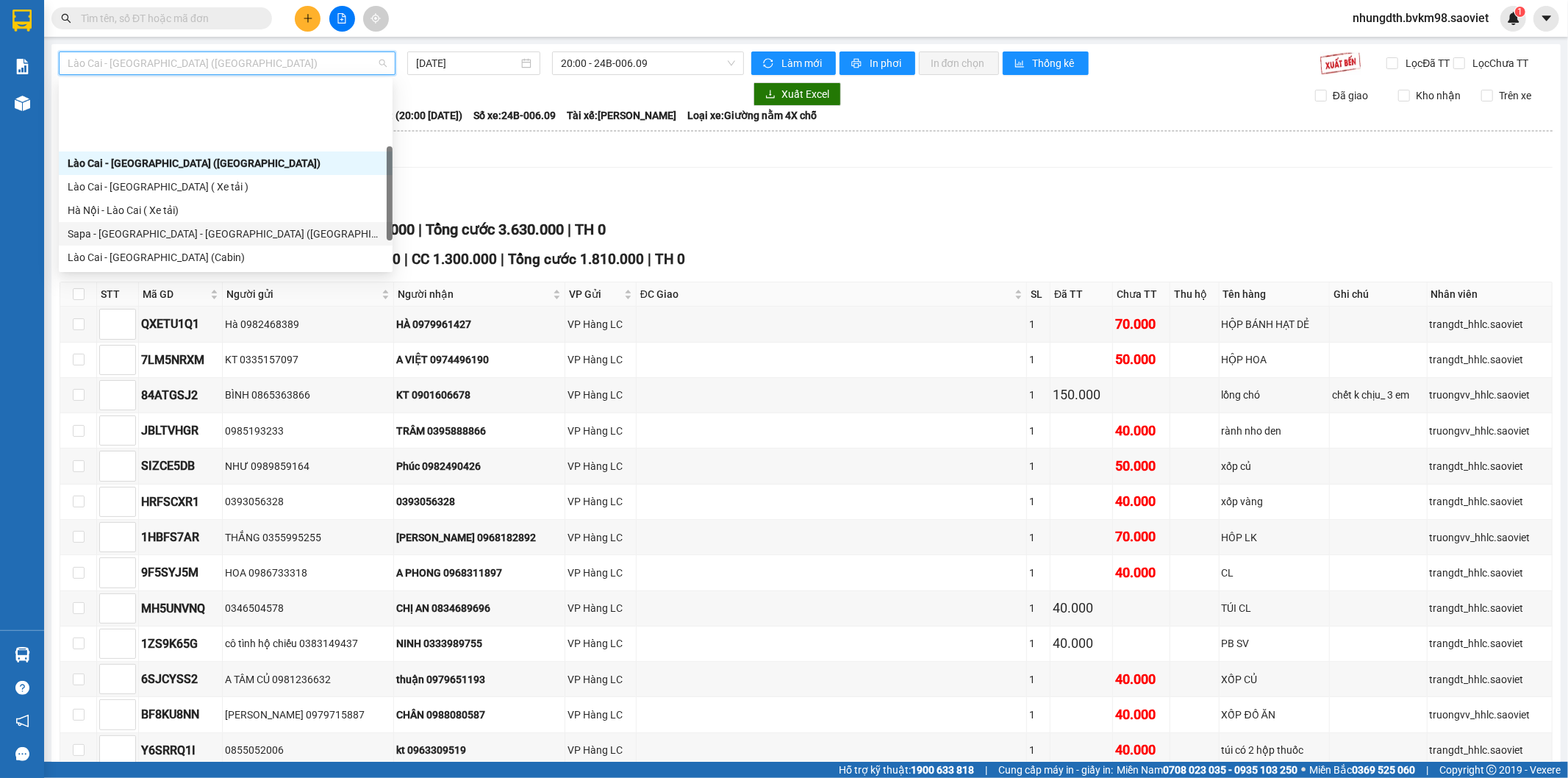
scroll to position [118, 0]
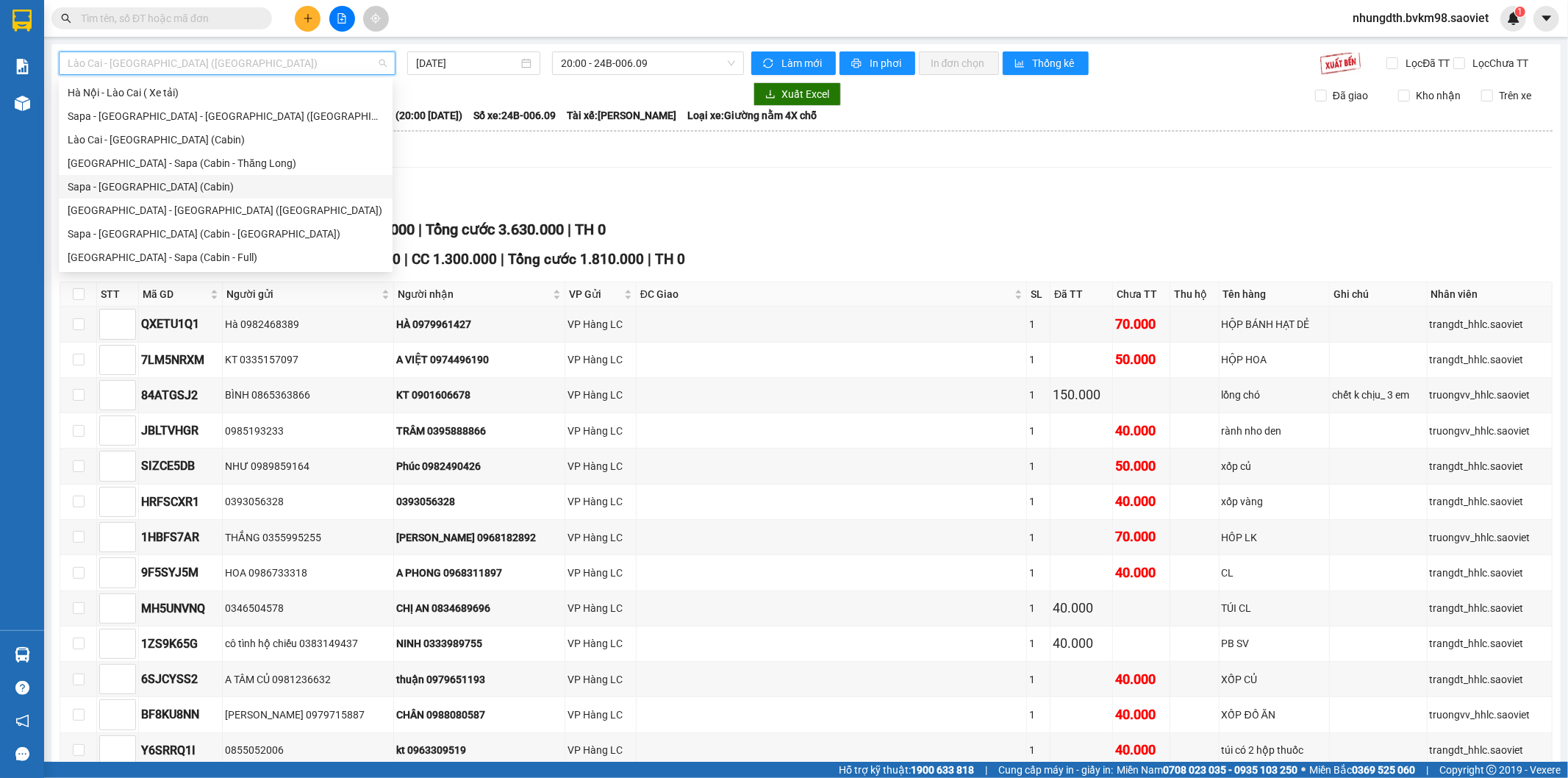
click at [139, 185] on div "Sapa - [GEOGRAPHIC_DATA] (Cabin)" at bounding box center [225, 187] width 316 height 16
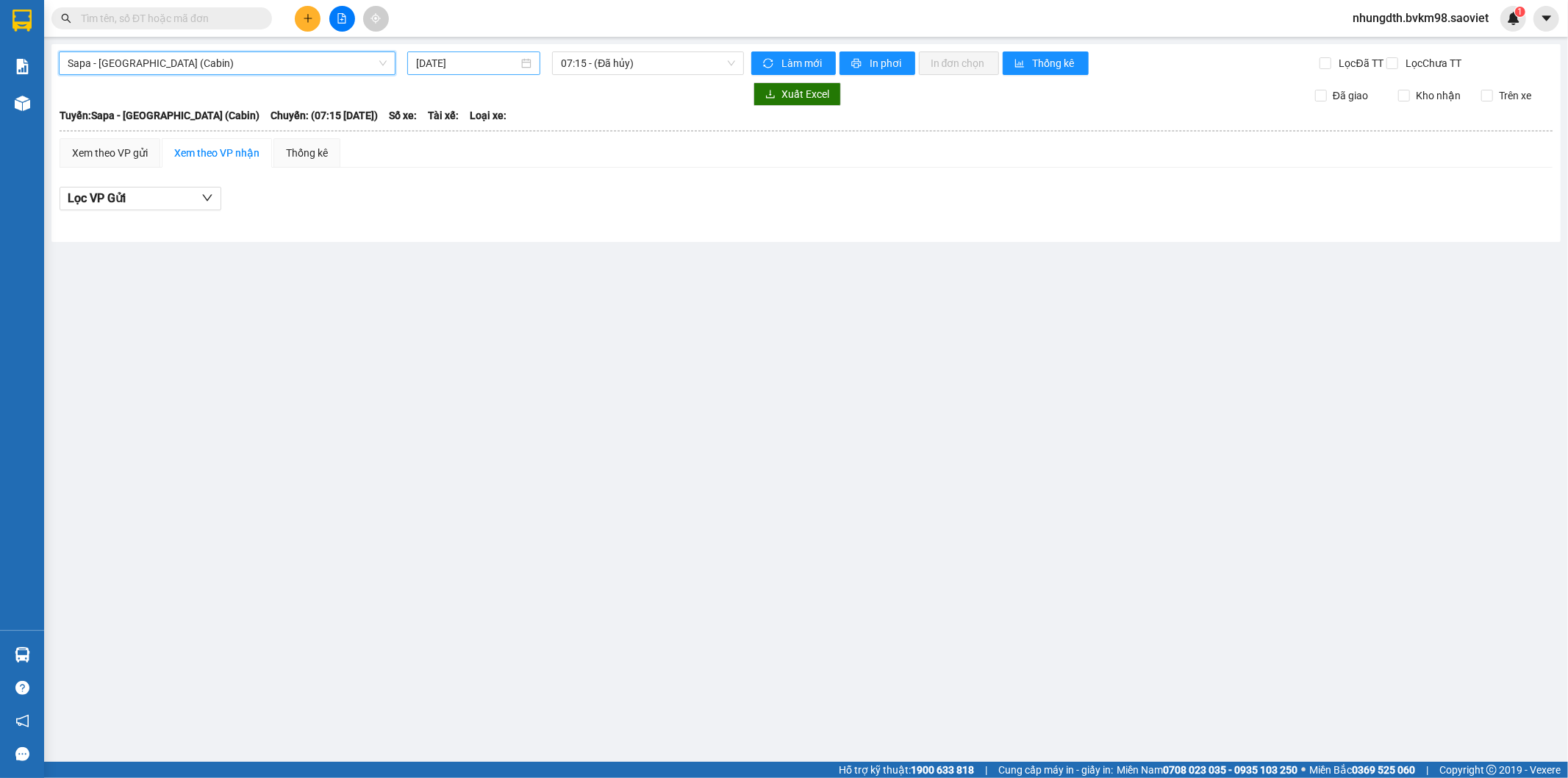
click at [496, 62] on input "[DATE]" at bounding box center [467, 63] width 102 height 16
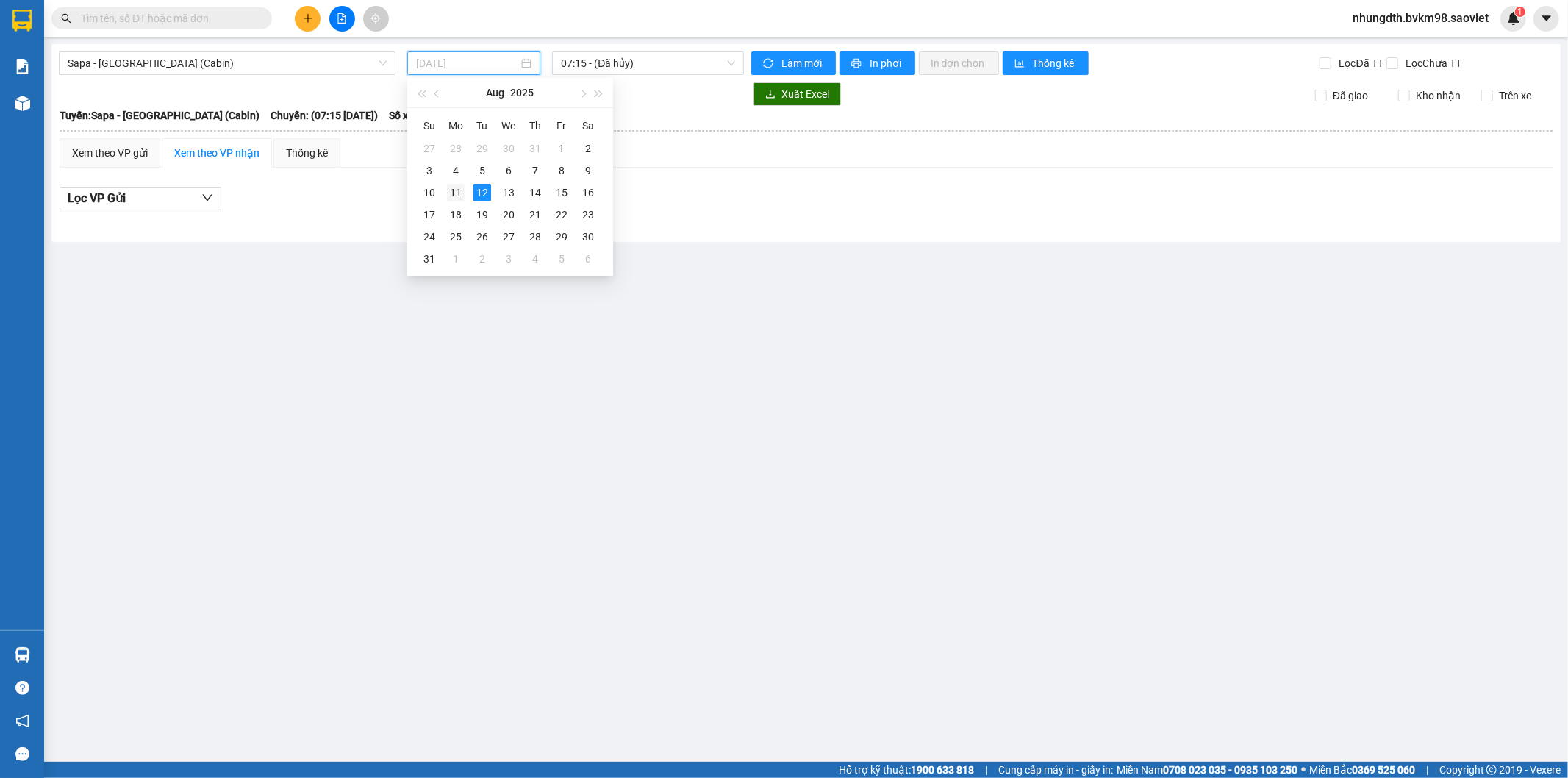
click at [452, 191] on div "11" at bounding box center [456, 193] width 18 height 18
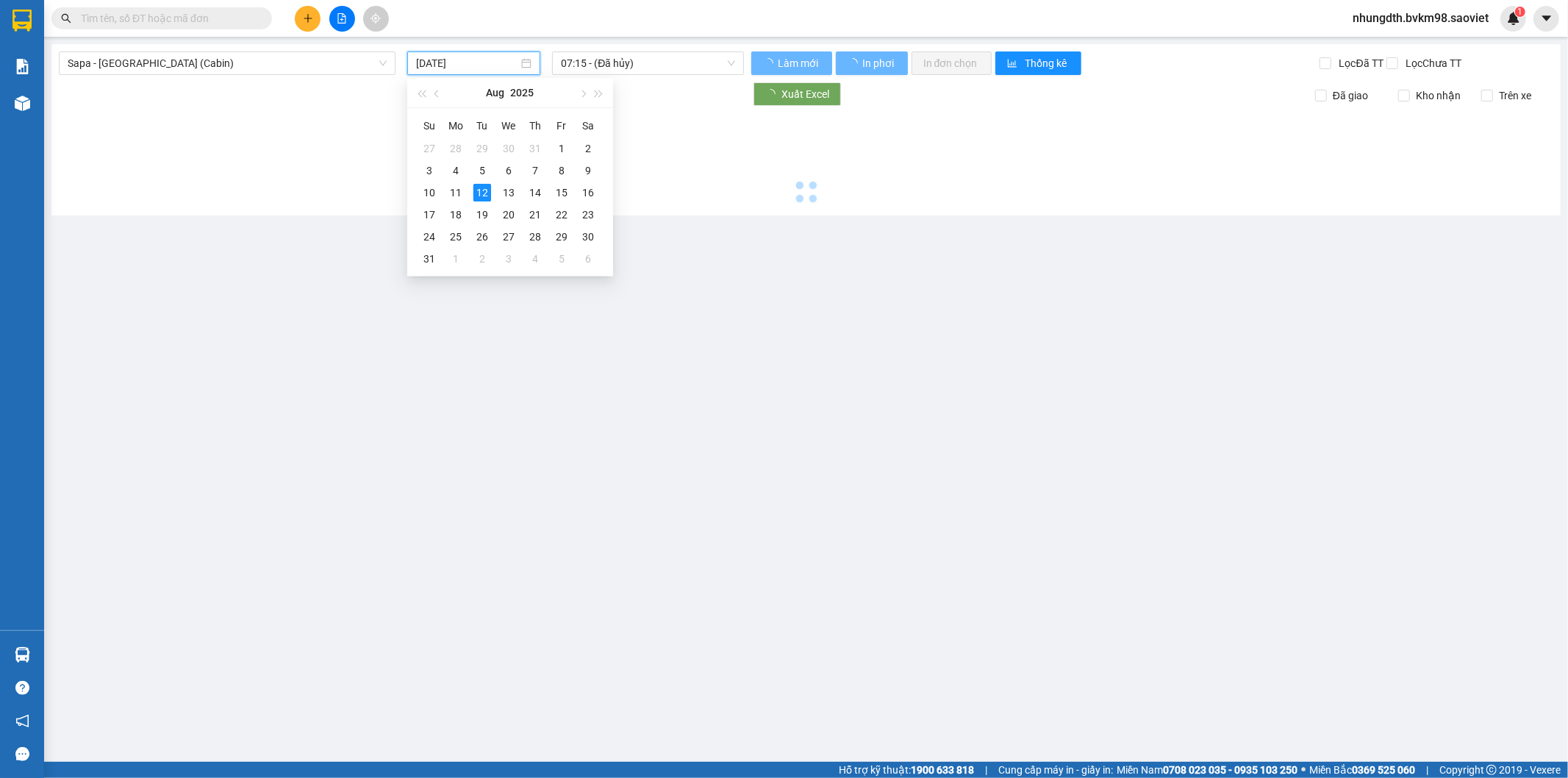
type input "[DATE]"
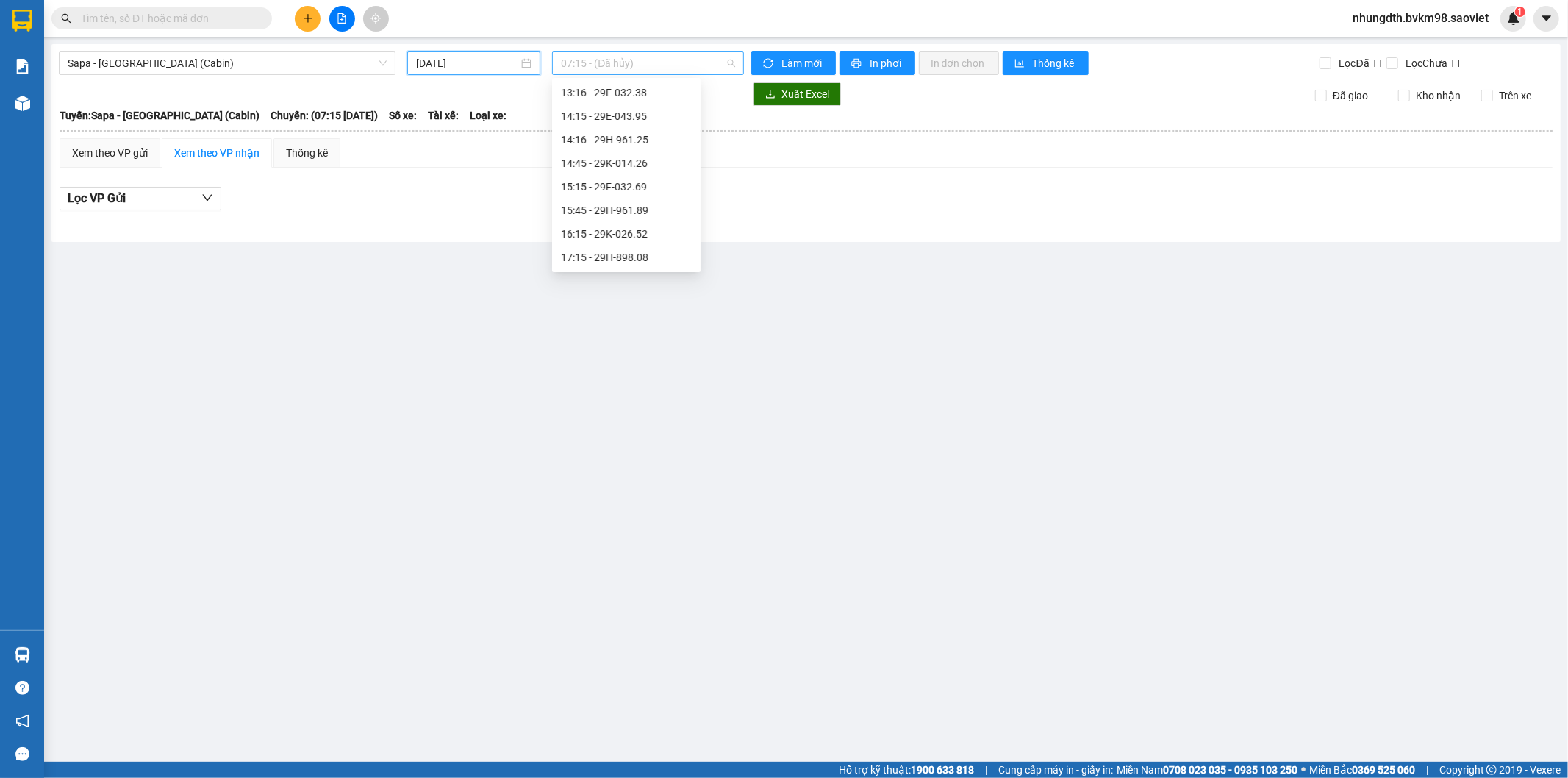
click at [630, 62] on span "07:15 - (Đã hủy)" at bounding box center [648, 62] width 174 height 22
click at [662, 239] on div "23:53 (TC) - 24F-000.15" at bounding box center [626, 239] width 131 height 16
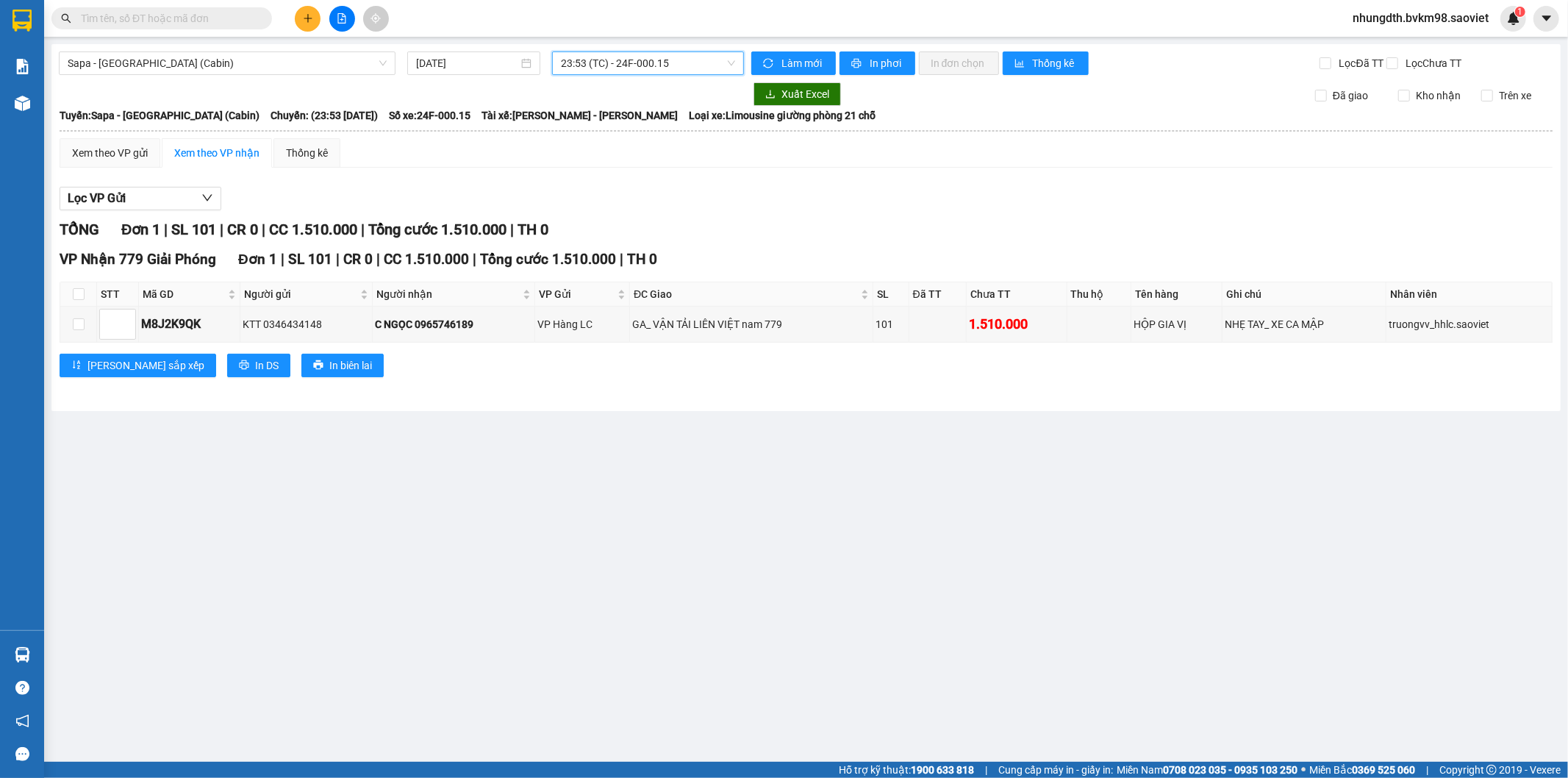
click at [673, 62] on span "23:53 (TC) - 24F-000.15" at bounding box center [648, 62] width 174 height 22
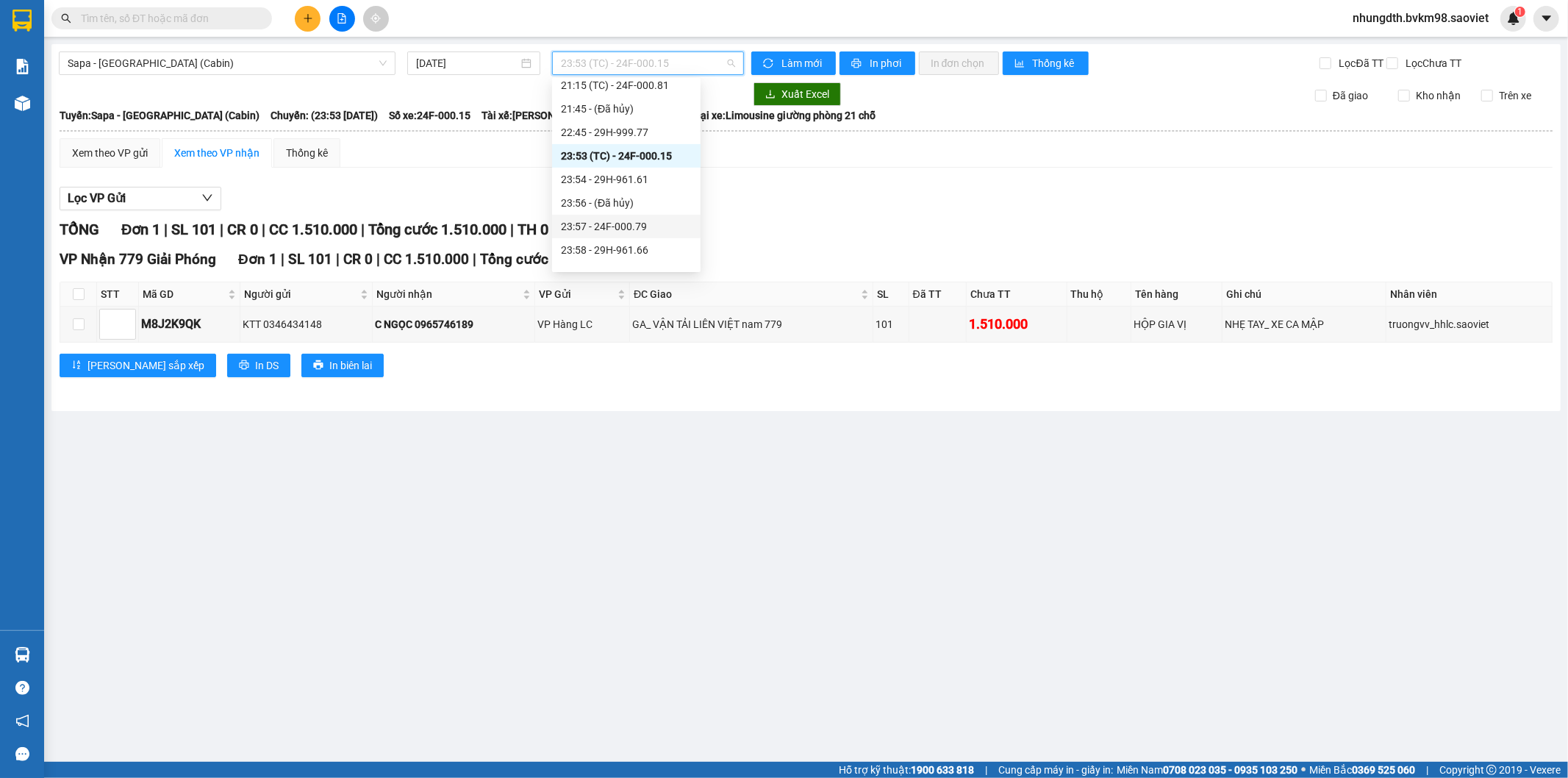
scroll to position [612, 0]
click at [627, 255] on div "23:59 - 29G-011.96" at bounding box center [626, 257] width 131 height 16
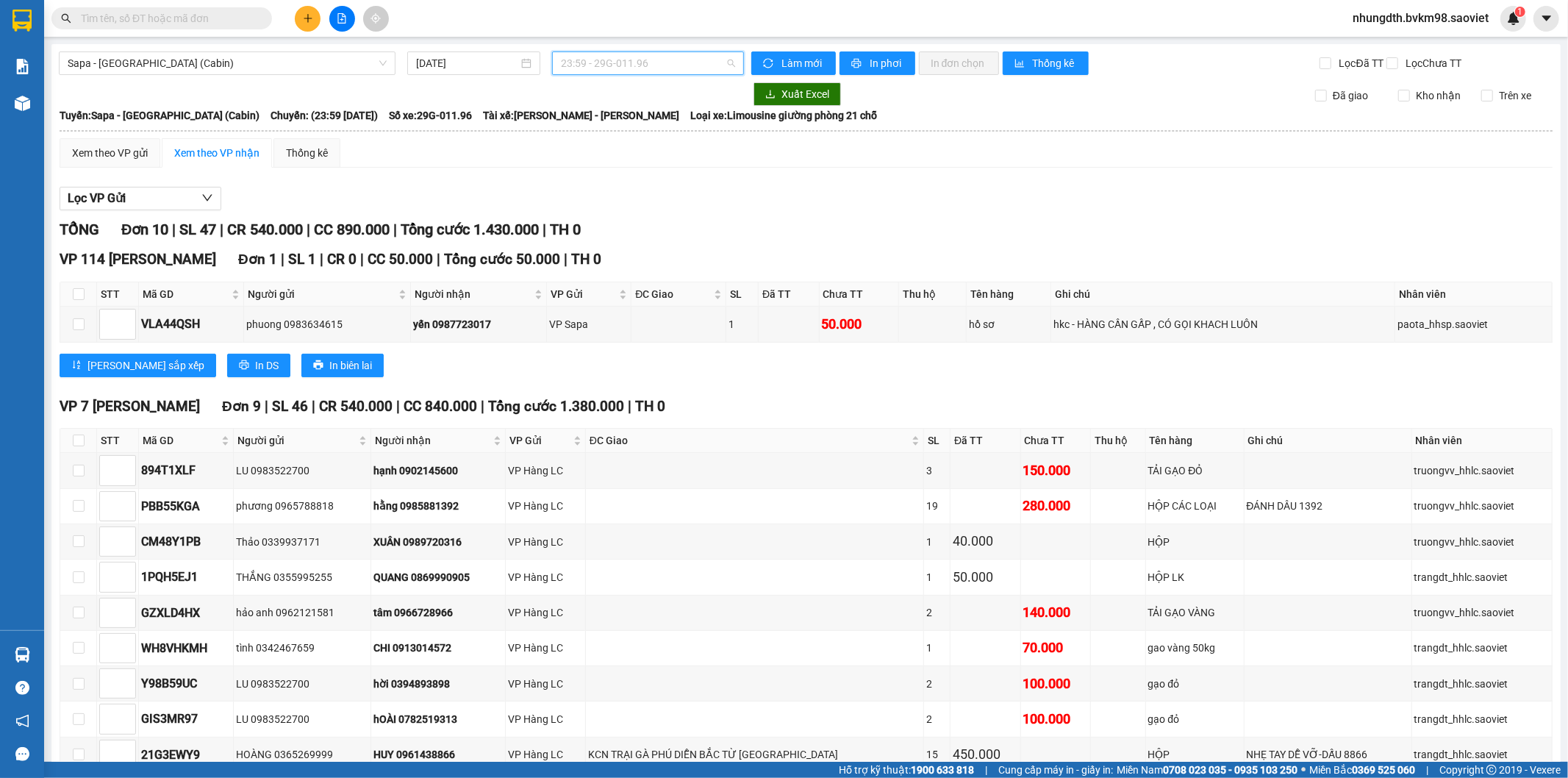
click at [642, 54] on span "23:59 - 29G-011.96" at bounding box center [648, 62] width 174 height 22
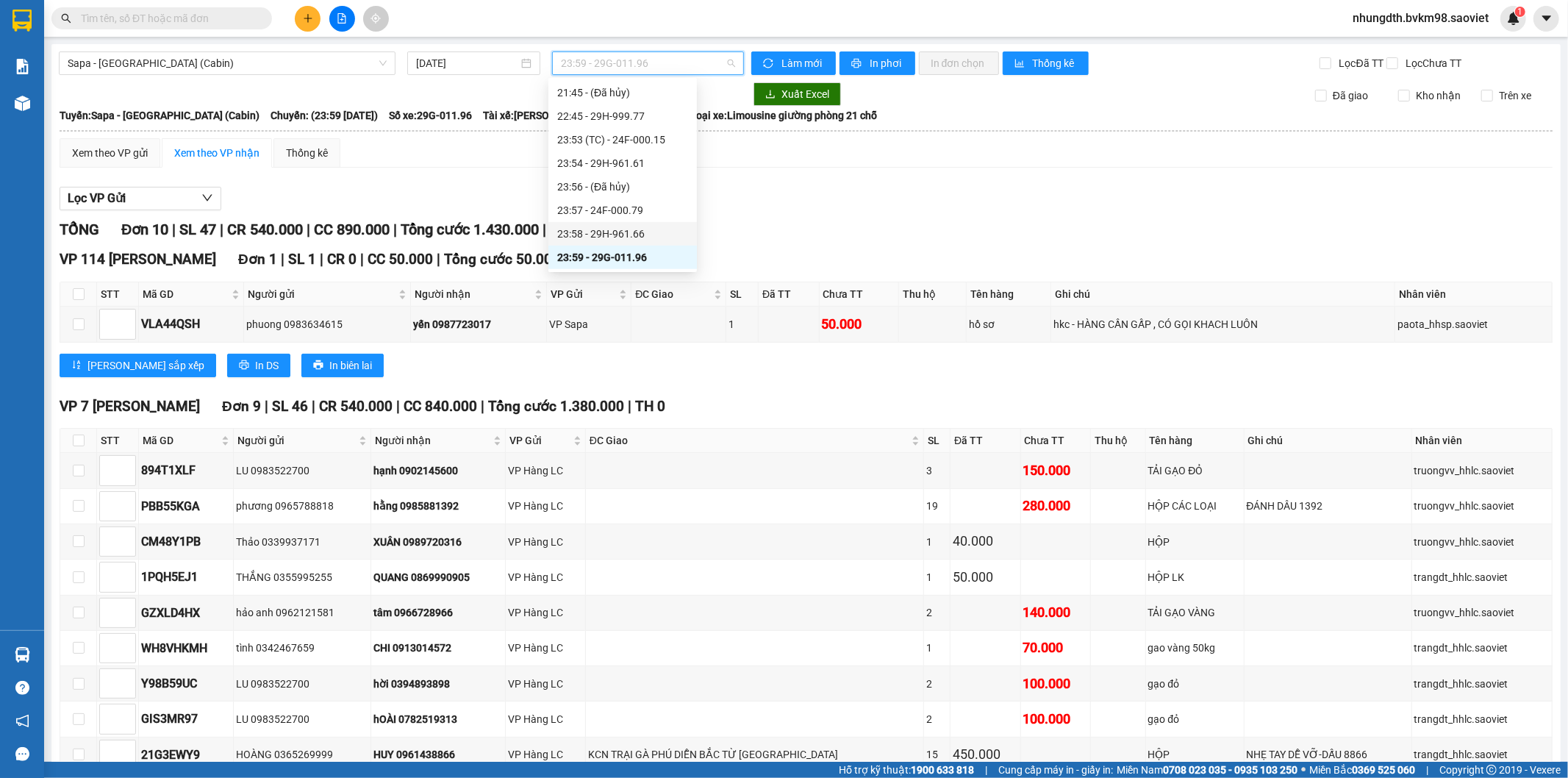
click at [647, 233] on div "23:58 - 29H-961.66" at bounding box center [622, 234] width 131 height 16
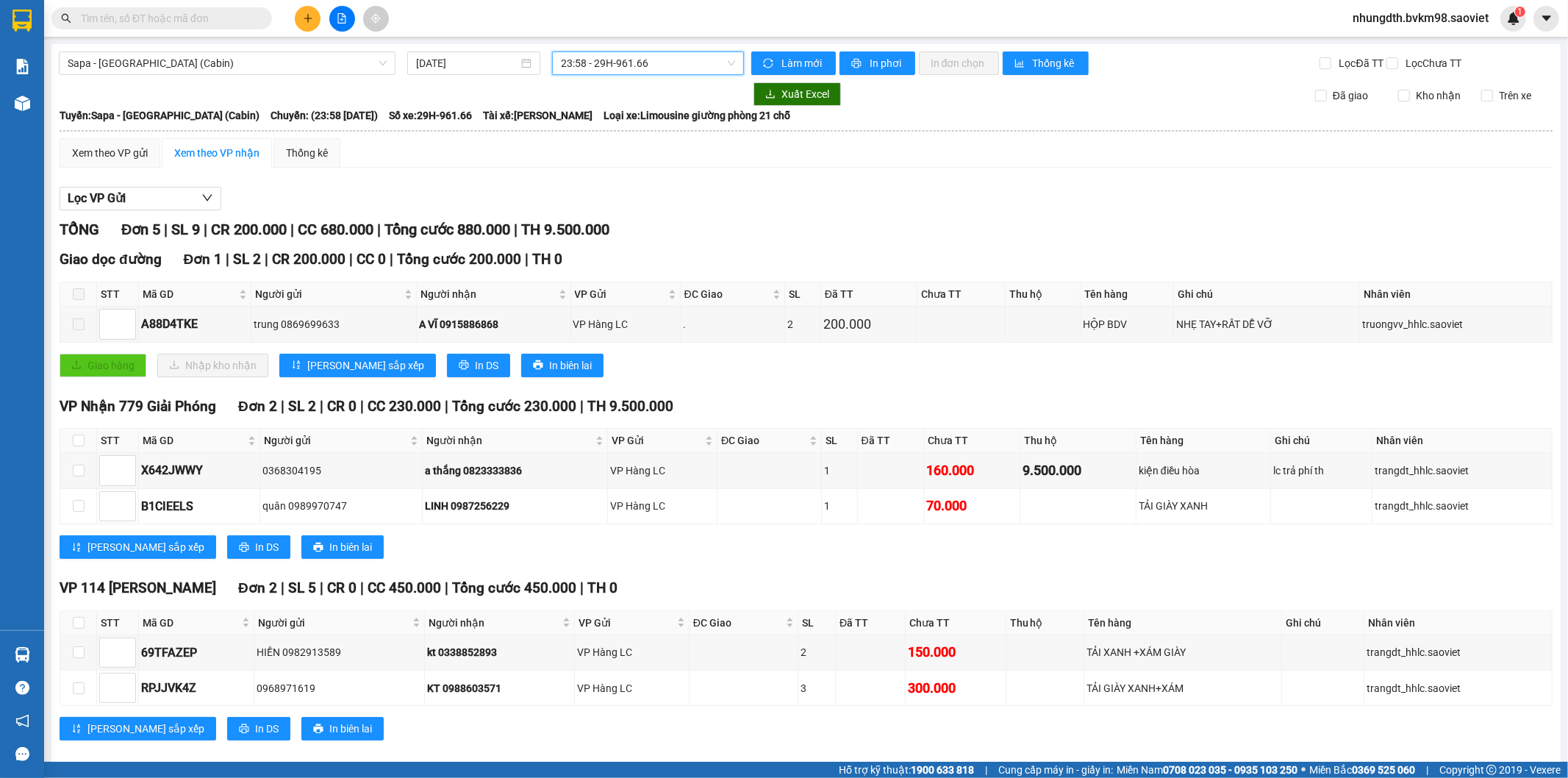
click at [619, 59] on span "23:58 - 29H-961.66" at bounding box center [648, 62] width 174 height 22
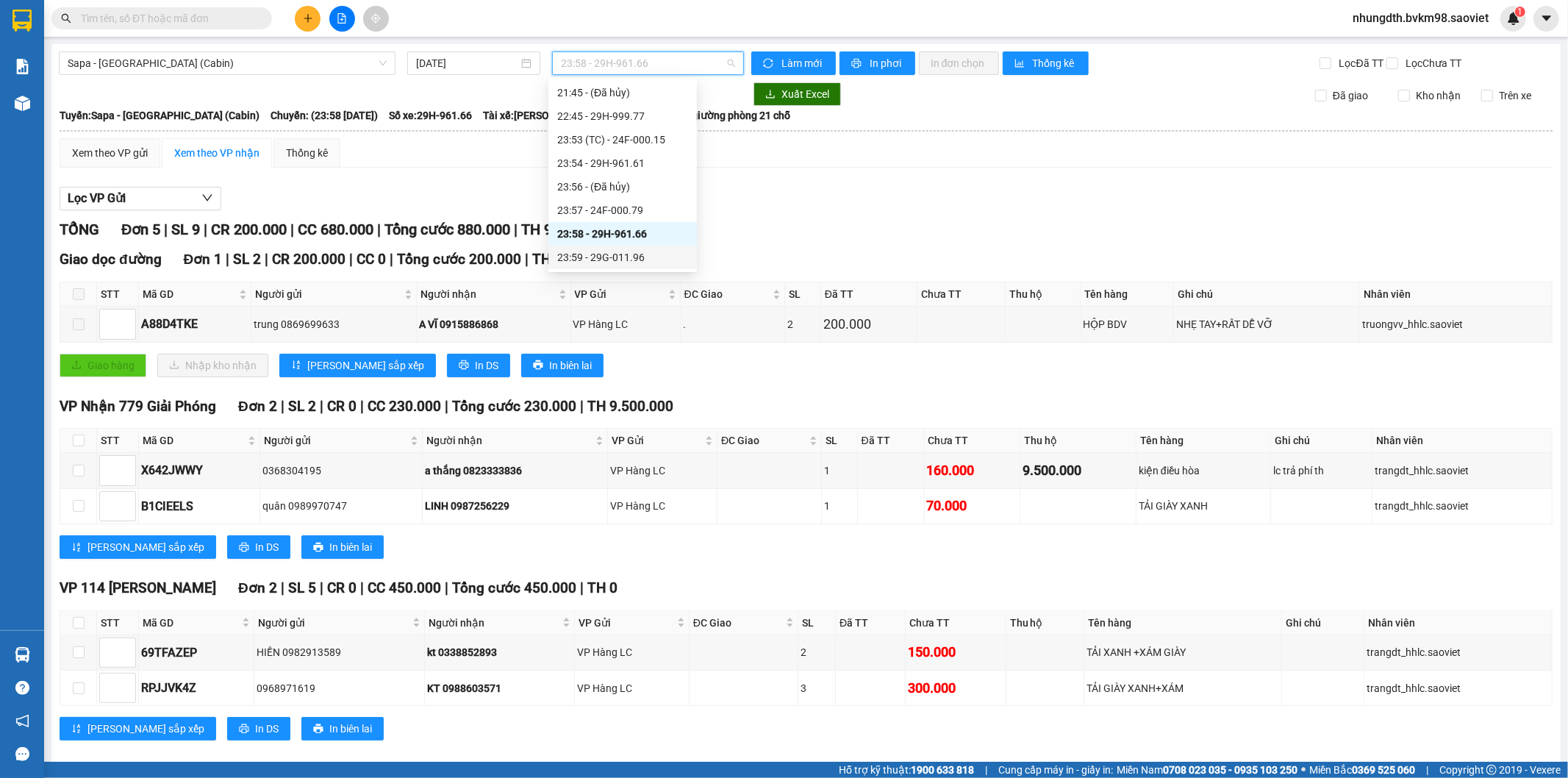
click at [634, 256] on div "23:59 - 29G-011.96" at bounding box center [622, 257] width 131 height 16
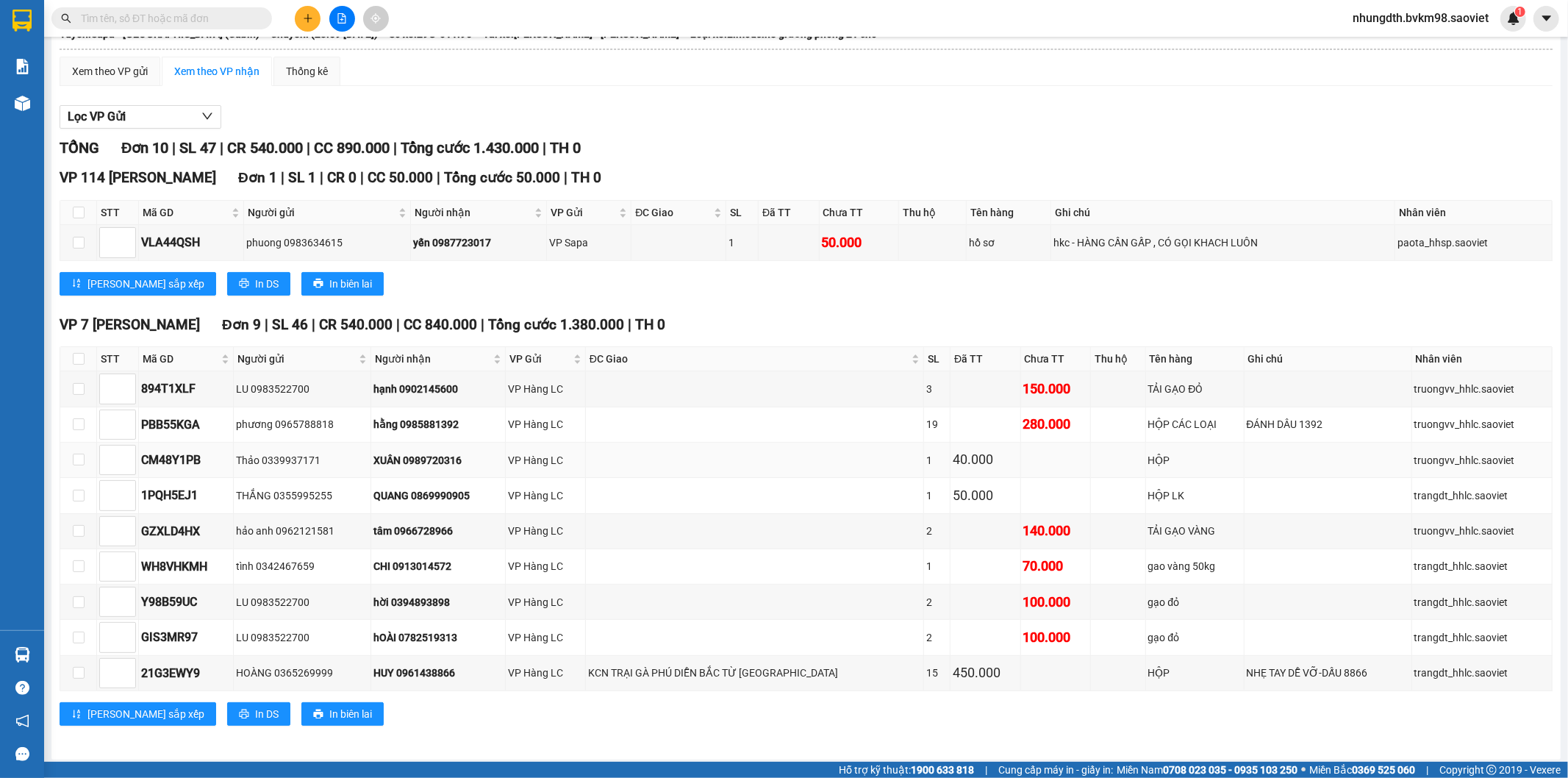
scroll to position [101, 0]
